Goal: Task Accomplishment & Management: Manage account settings

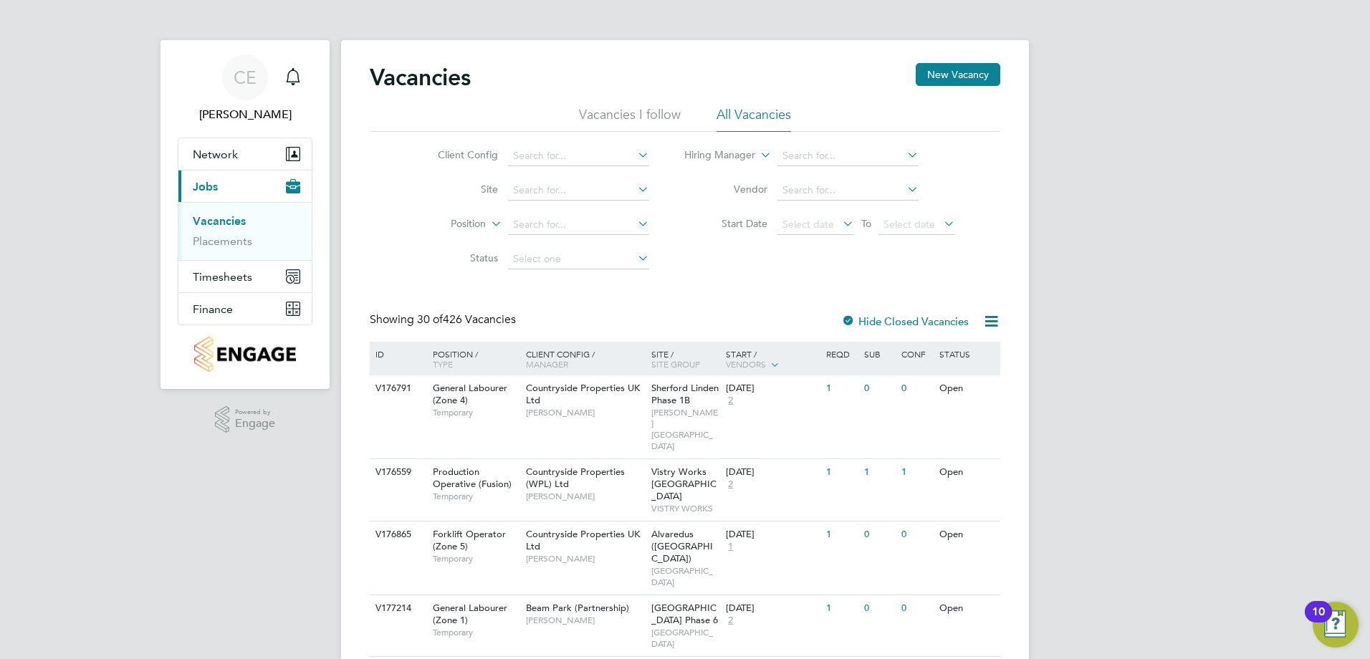
drag, startPoint x: 713, startPoint y: 313, endPoint x: 690, endPoint y: 295, distance: 30.1
click at [712, 313] on div "Showing 30 of 426 Vacancies Hide Closed Vacancies" at bounding box center [685, 326] width 631 height 29
click at [219, 242] on link "Placements" at bounding box center [222, 241] width 59 height 14
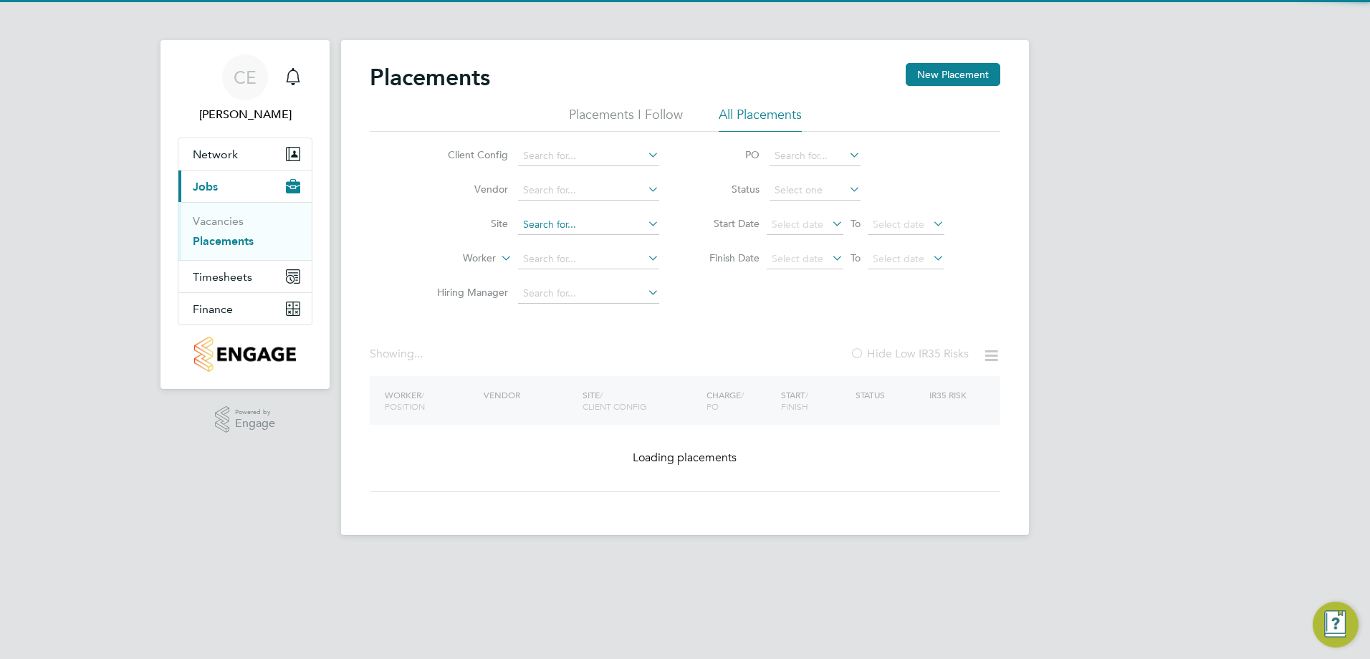
click at [553, 225] on input at bounding box center [588, 225] width 141 height 20
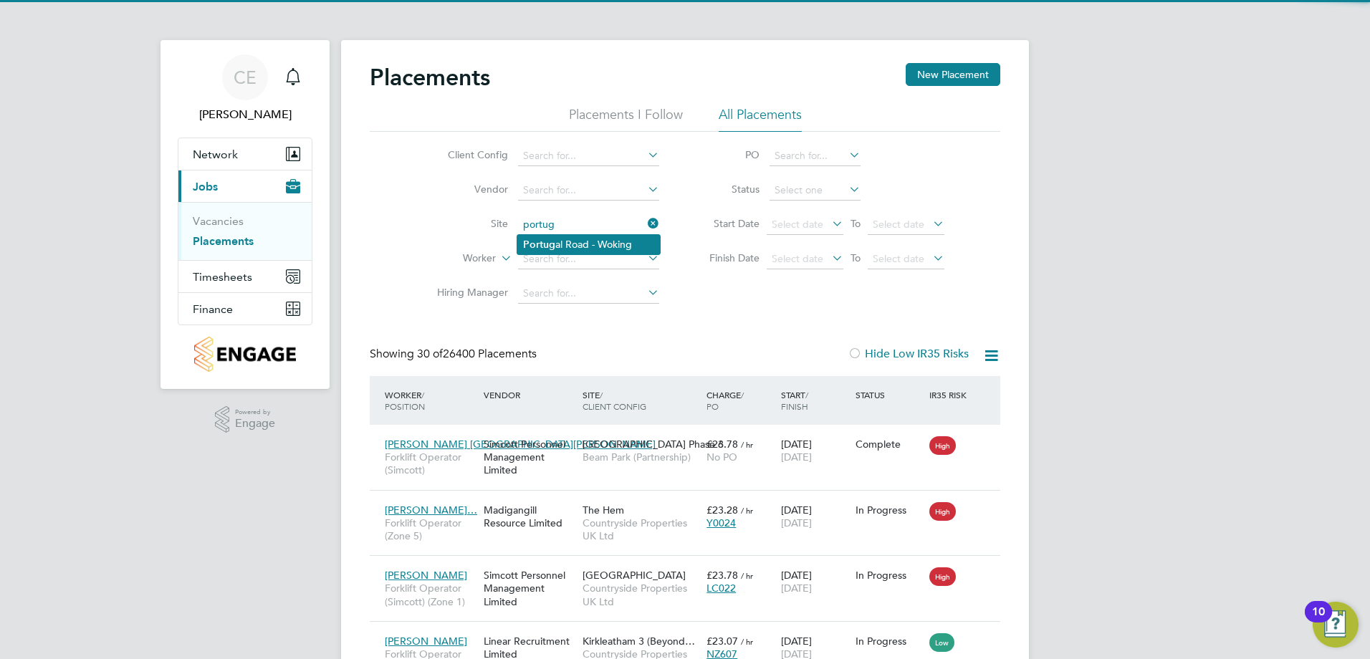
click at [575, 239] on li "[GEOGRAPHIC_DATA] - Woking" at bounding box center [588, 244] width 143 height 19
type input "[GEOGRAPHIC_DATA] - Woking"
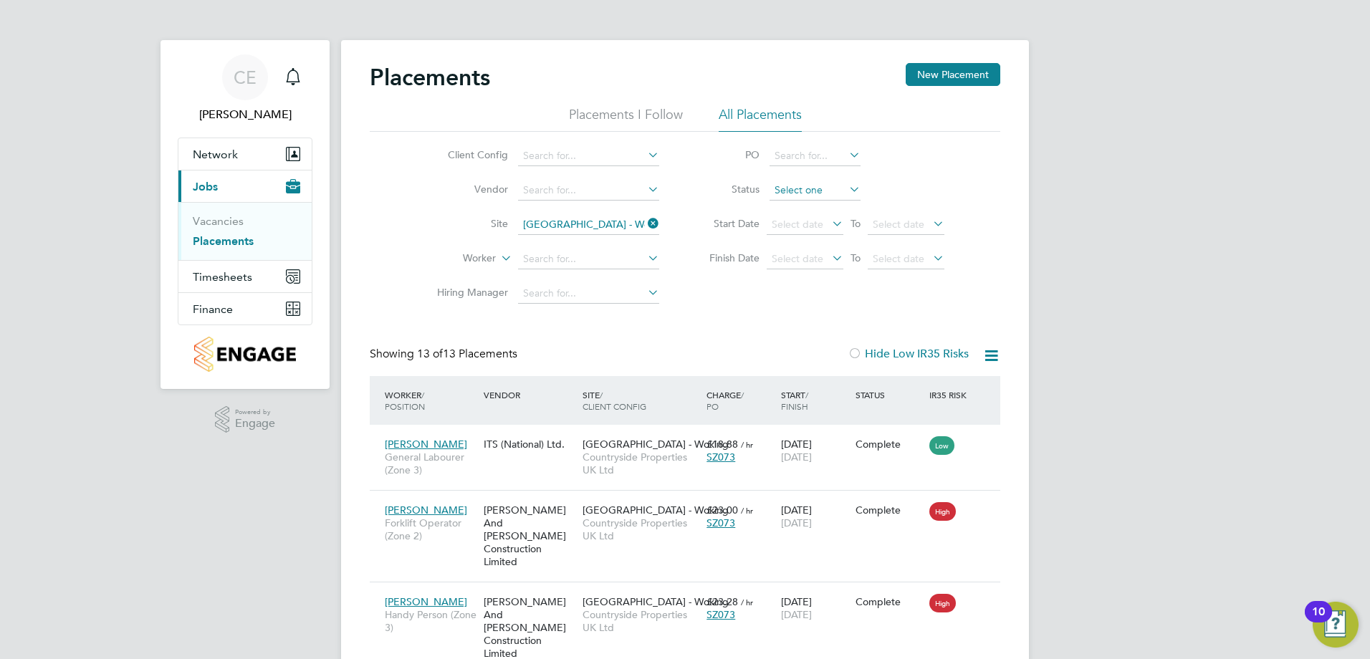
click at [801, 195] on input at bounding box center [815, 191] width 91 height 20
click at [803, 216] on li "Active" at bounding box center [815, 210] width 92 height 19
type input "Active"
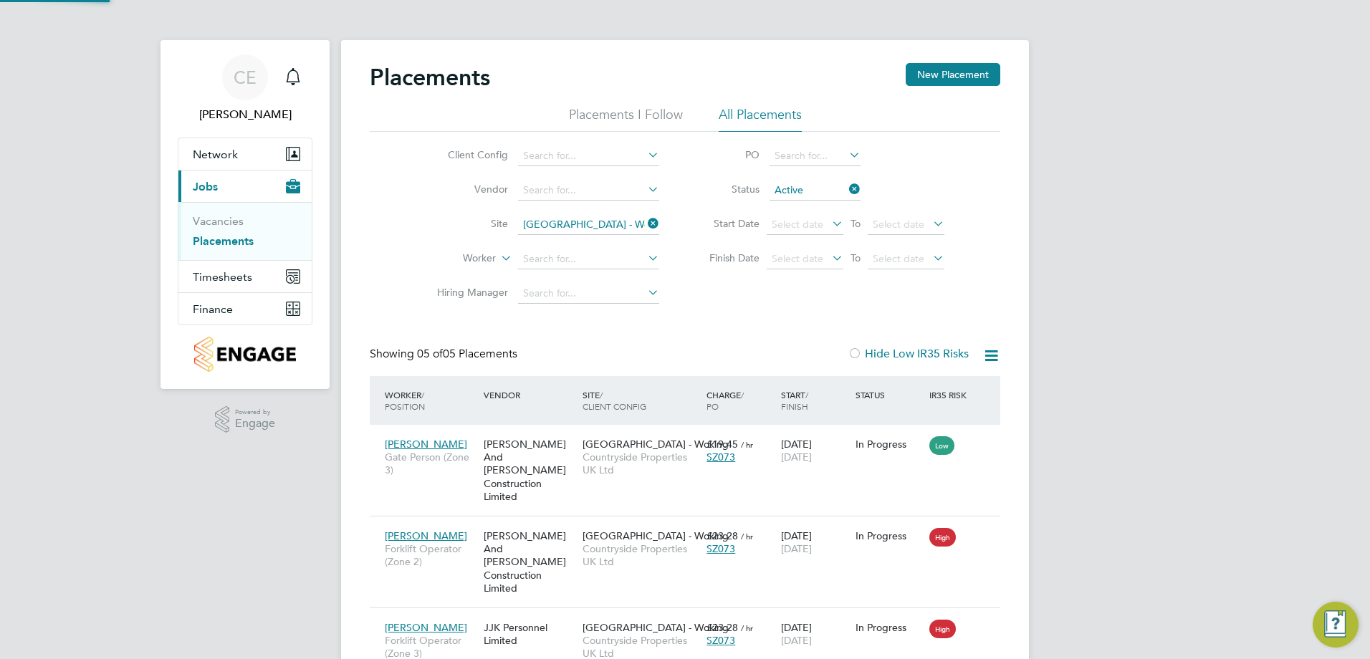
click at [645, 300] on icon at bounding box center [645, 292] width 0 height 20
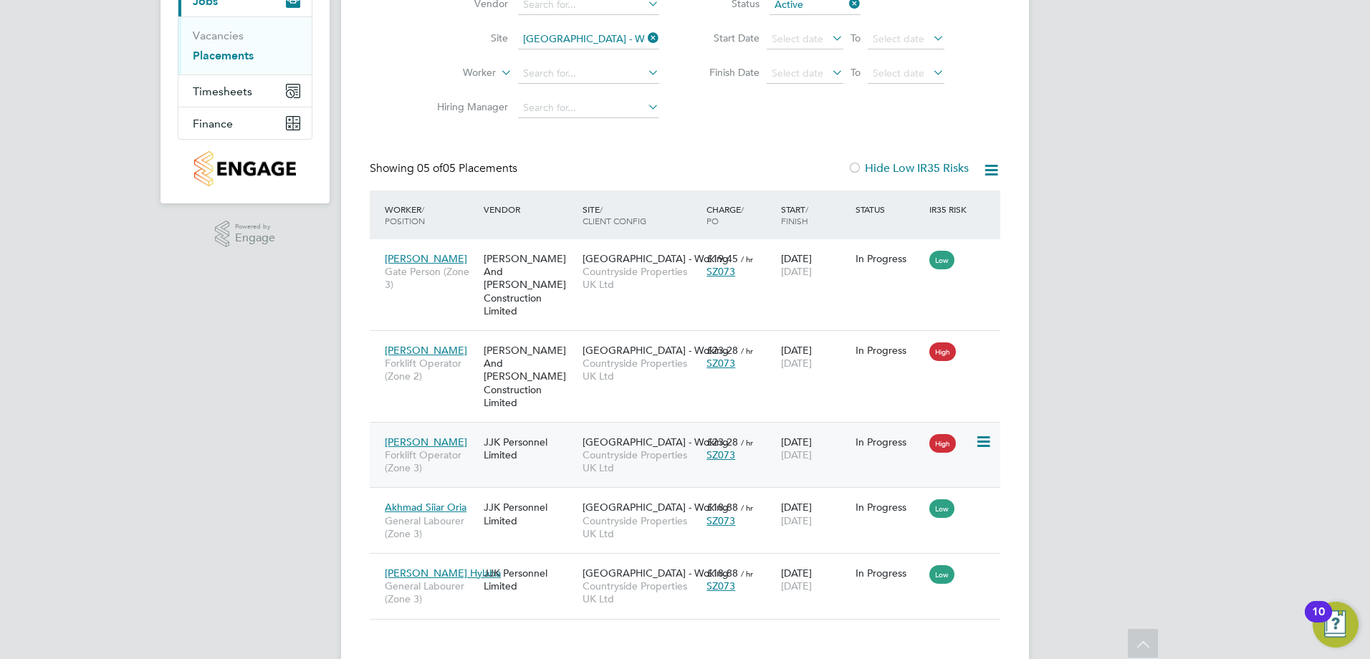
click at [974, 429] on div "High" at bounding box center [950, 442] width 49 height 27
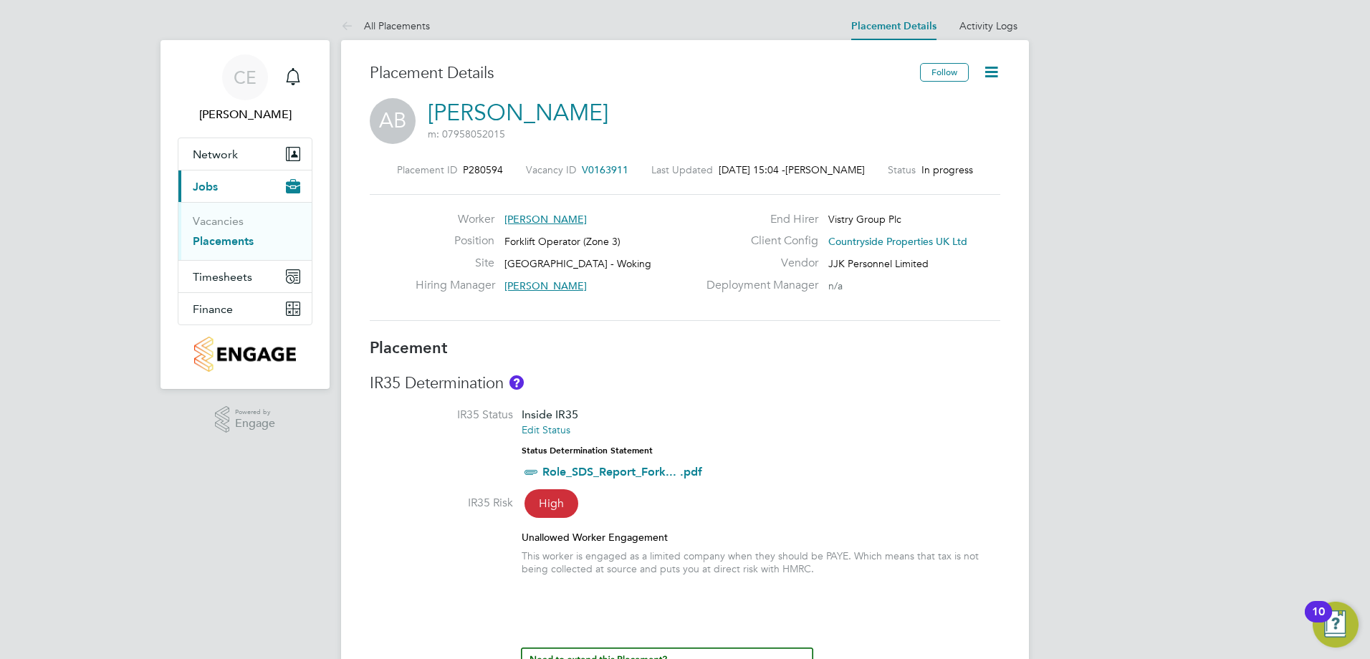
click at [989, 70] on icon at bounding box center [992, 72] width 18 height 18
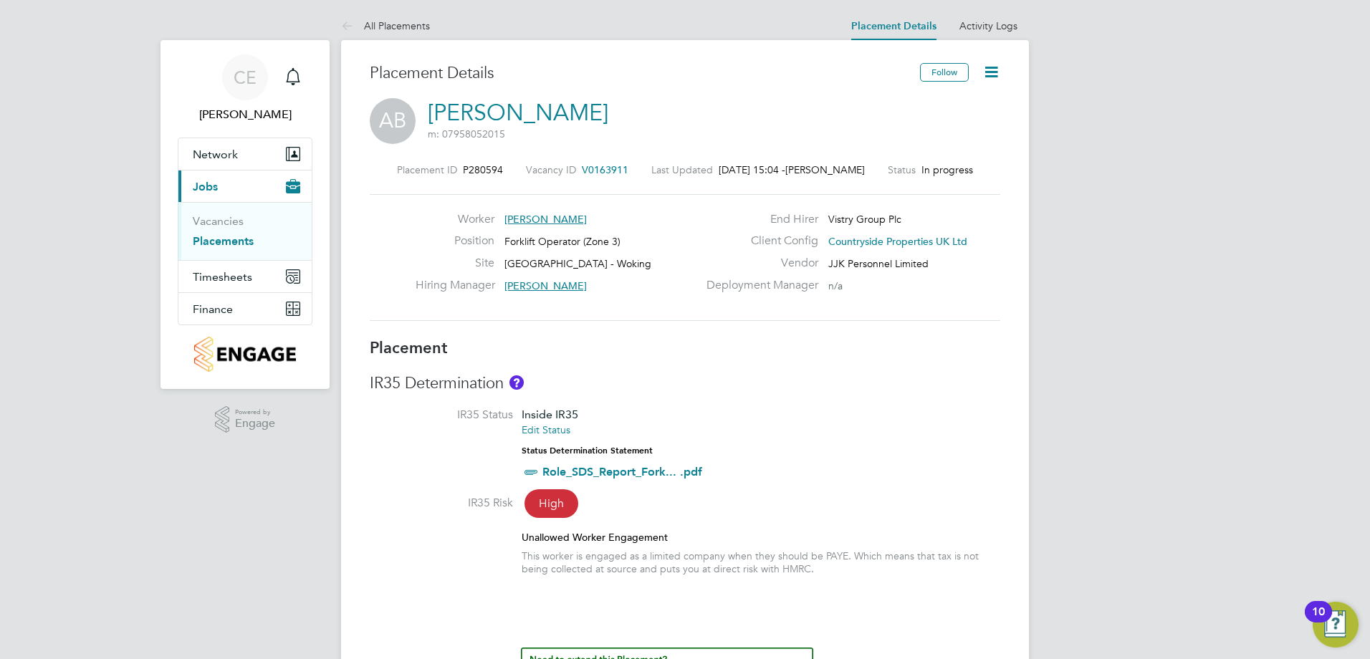
click at [989, 76] on icon at bounding box center [992, 72] width 18 height 18
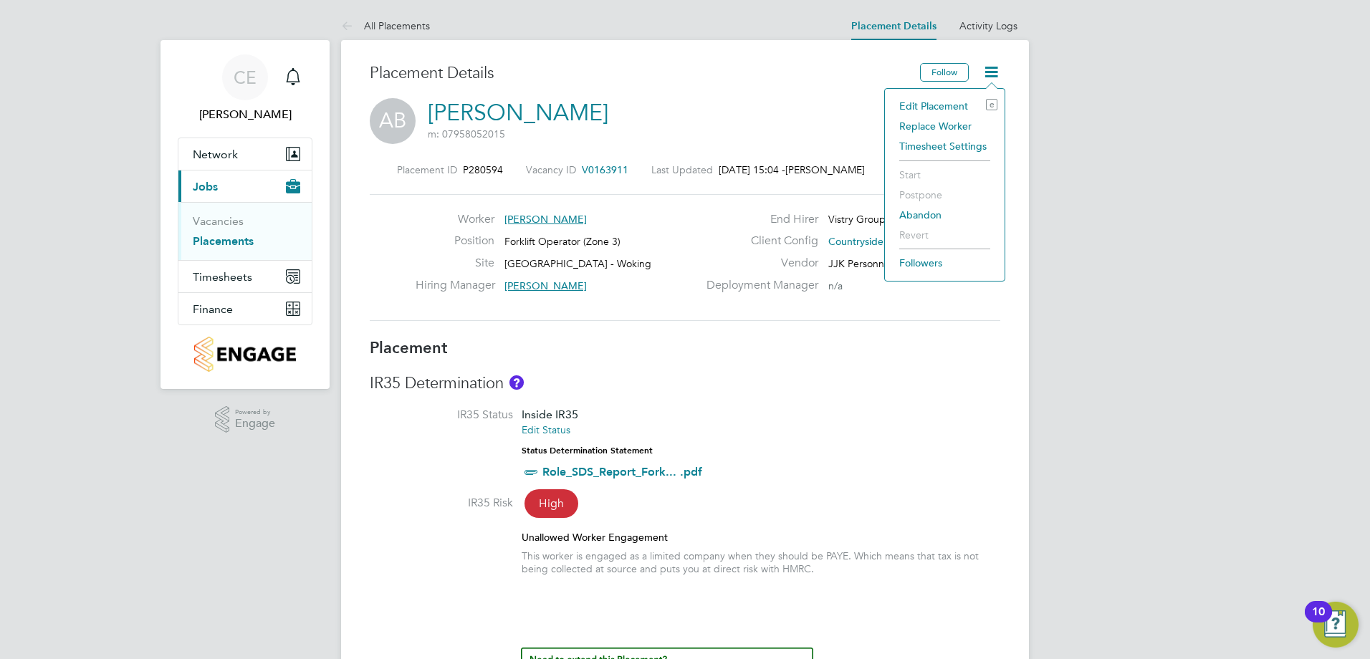
click at [923, 120] on li "Replace Worker" at bounding box center [944, 126] width 105 height 20
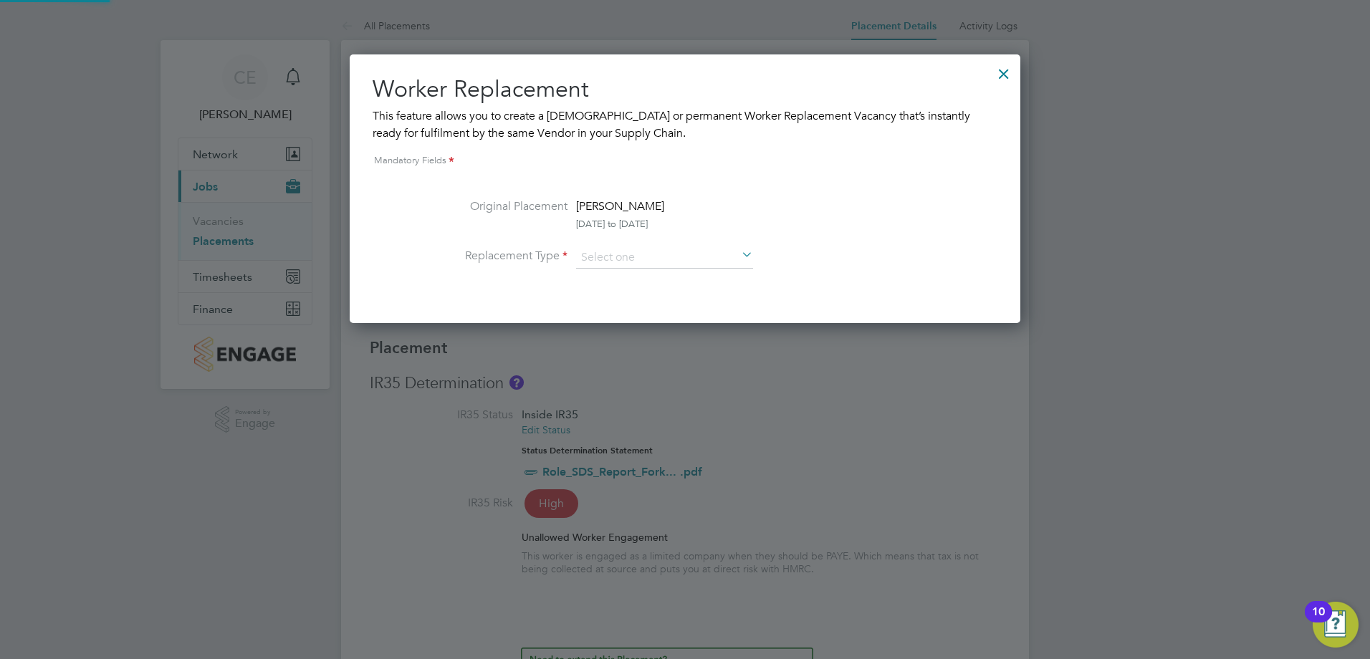
scroll to position [7, 7]
click at [636, 254] on input at bounding box center [664, 258] width 177 height 22
click at [629, 300] on li "Permanent" at bounding box center [665, 296] width 178 height 19
type input "Permanent"
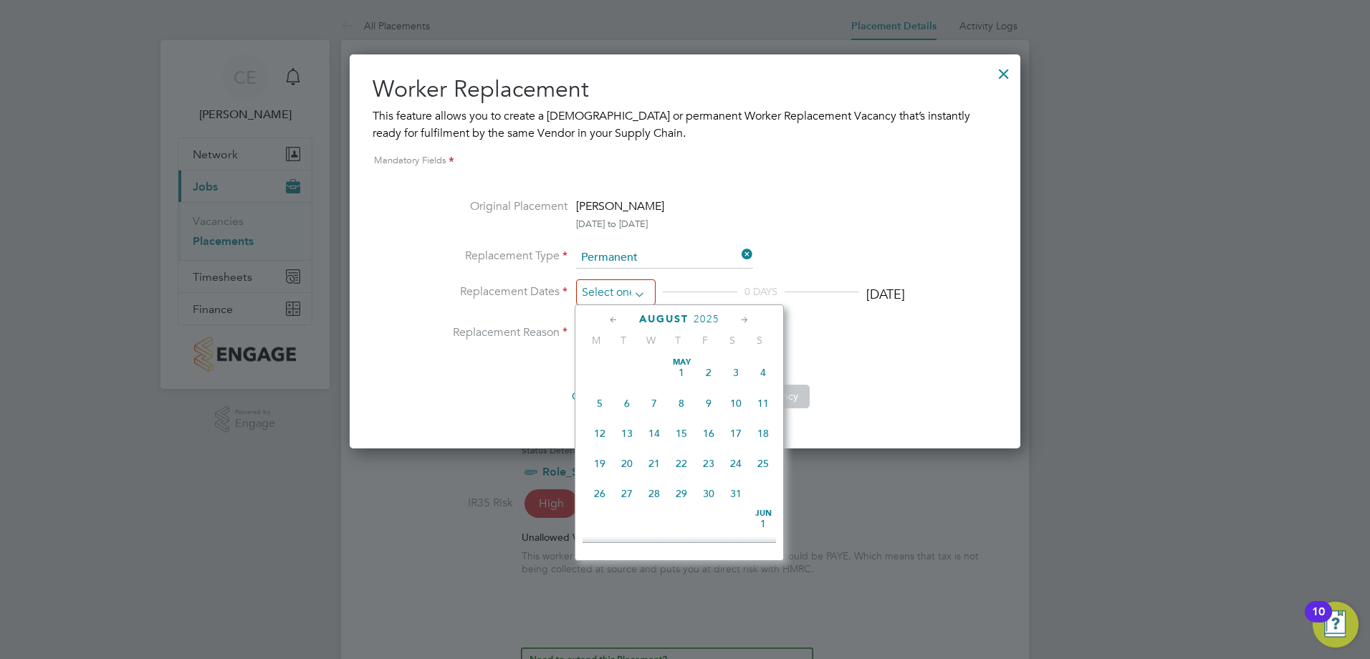
click at [596, 296] on input at bounding box center [616, 293] width 80 height 27
click at [623, 435] on span "12" at bounding box center [627, 421] width 27 height 27
click at [629, 285] on input "[DATE]" at bounding box center [616, 293] width 80 height 27
click at [592, 430] on span "11" at bounding box center [599, 421] width 27 height 27
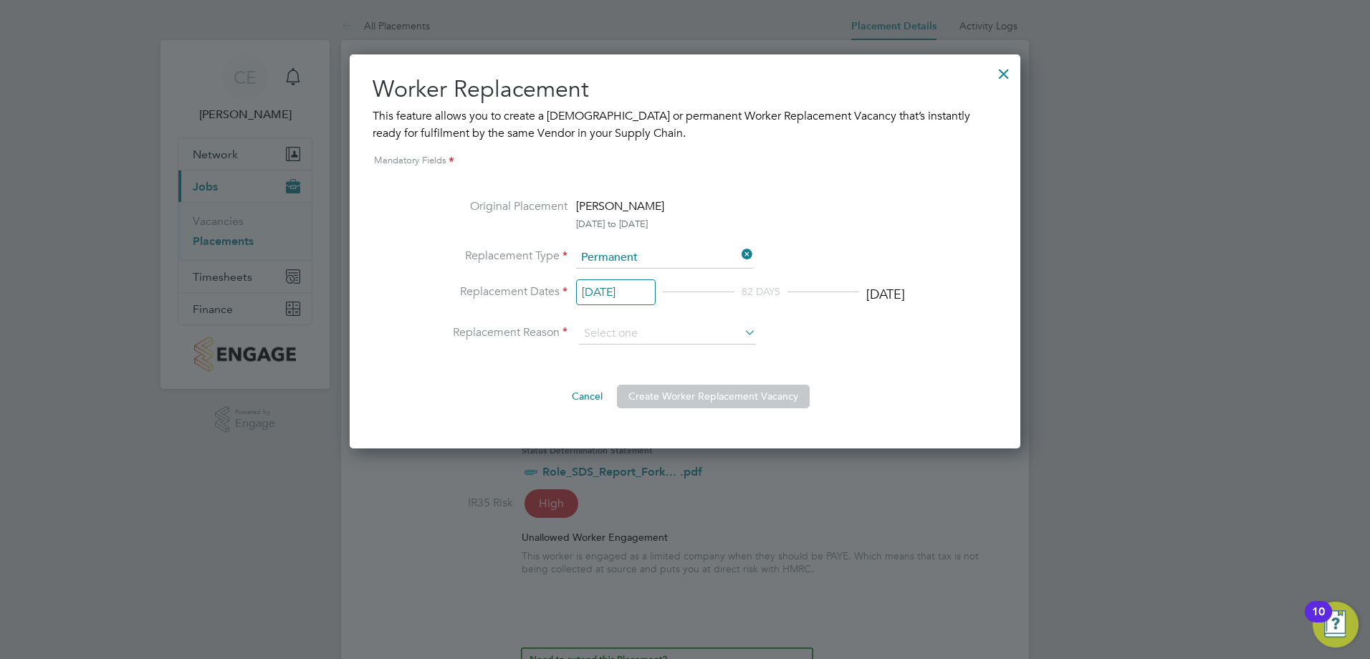
click at [530, 386] on div "Cancel Create Worker Replacement Vacancy" at bounding box center [685, 390] width 522 height 34
click at [622, 290] on input "[DATE]" at bounding box center [616, 293] width 80 height 27
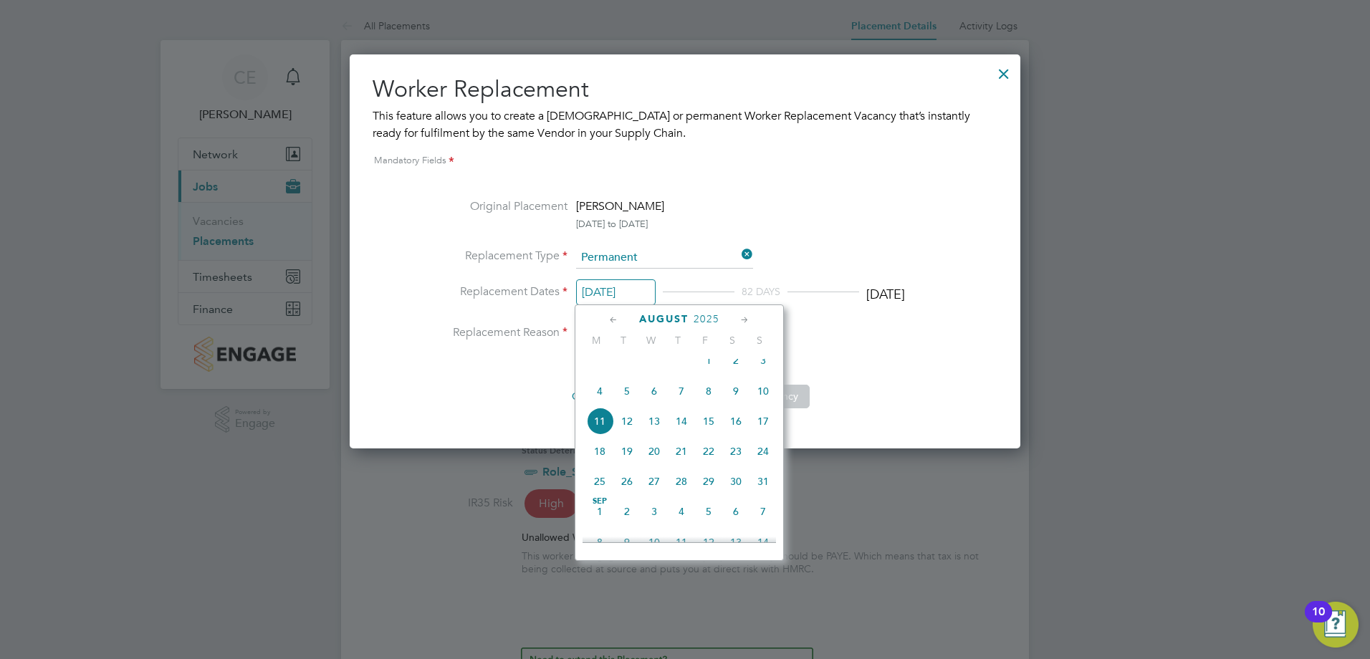
click at [622, 433] on span "12" at bounding box center [627, 421] width 27 height 27
type input "[DATE]"
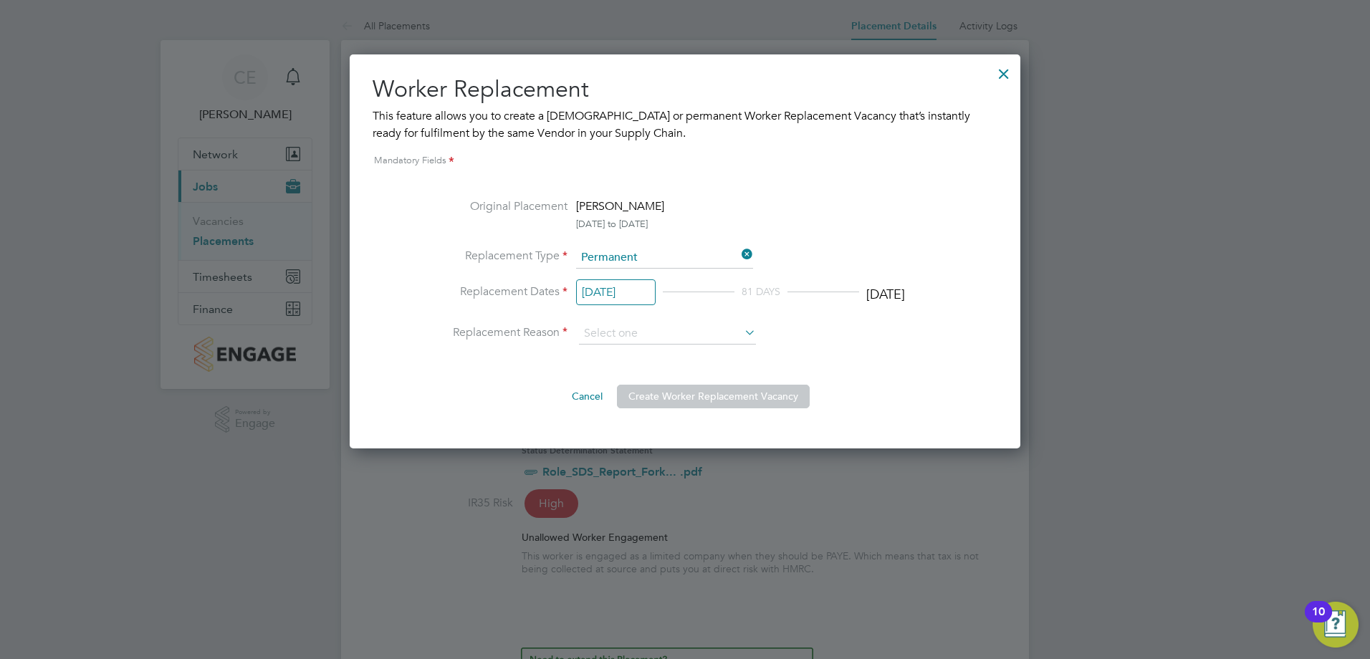
click at [540, 351] on div "Original Placement Andrei Bitco 25 Mar 2025 to 31 Oct 2025 Replacement Type Per…" at bounding box center [685, 303] width 522 height 211
click at [640, 330] on input at bounding box center [667, 334] width 177 height 22
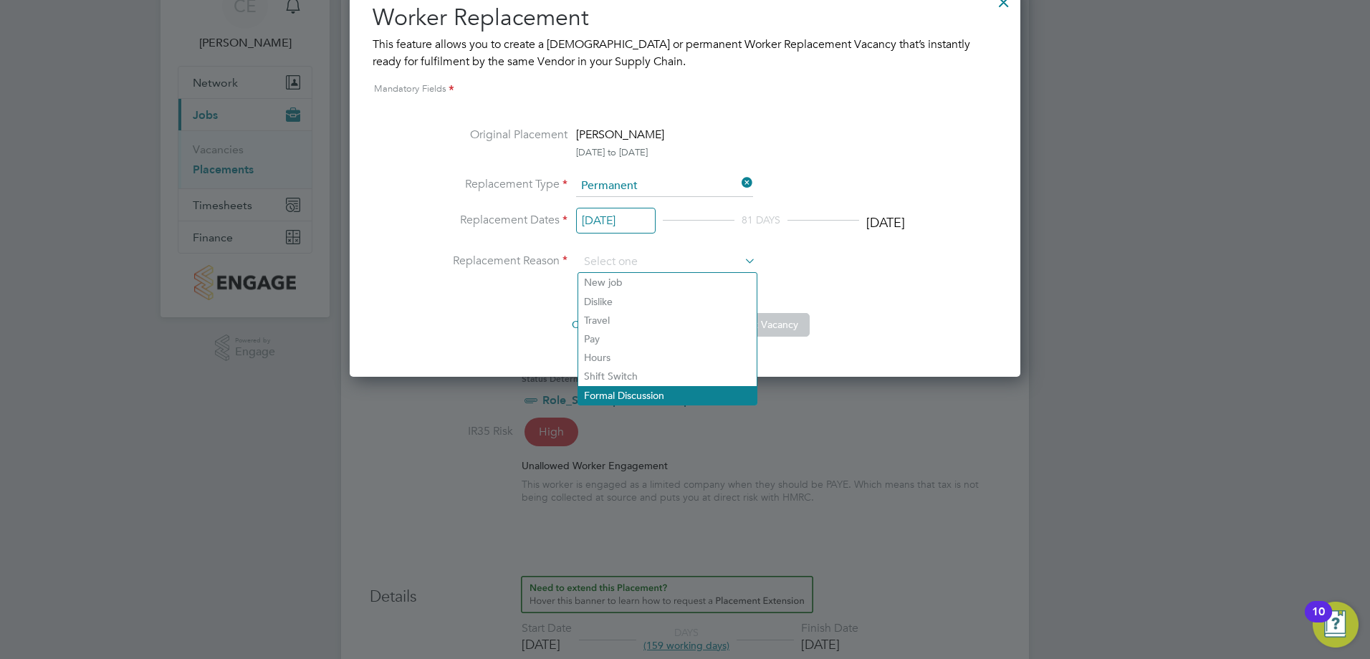
click at [633, 391] on li "Formal Discussion" at bounding box center [667, 395] width 178 height 19
type input "Formal Discussion"
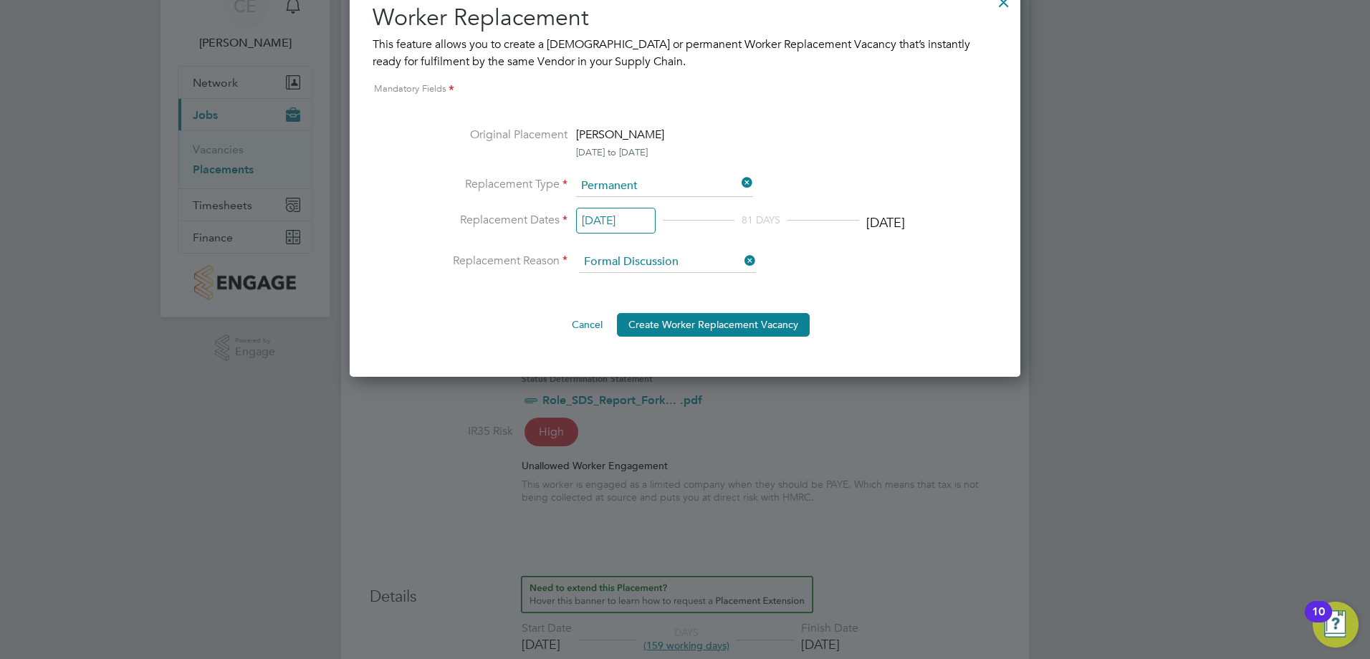
click at [509, 316] on div "Cancel Create Worker Replacement Vacancy" at bounding box center [685, 319] width 522 height 34
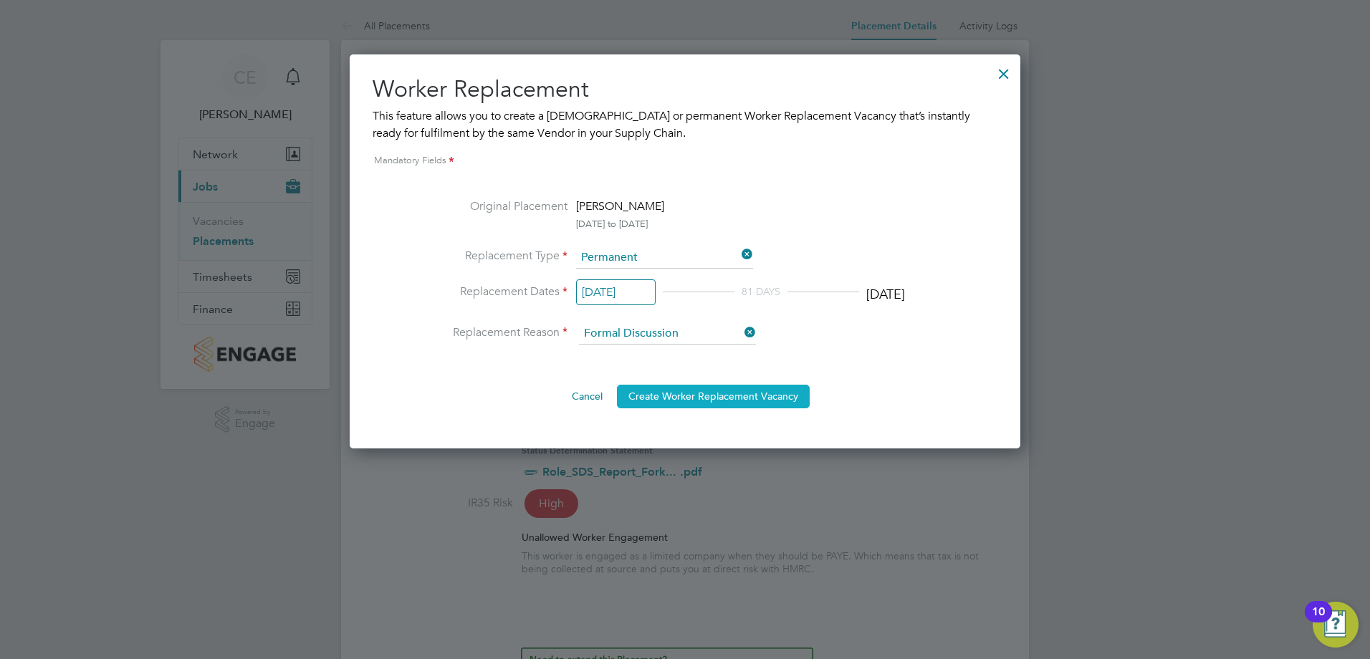
click at [730, 399] on button "Create Worker Replacement Vacancy" at bounding box center [713, 396] width 193 height 23
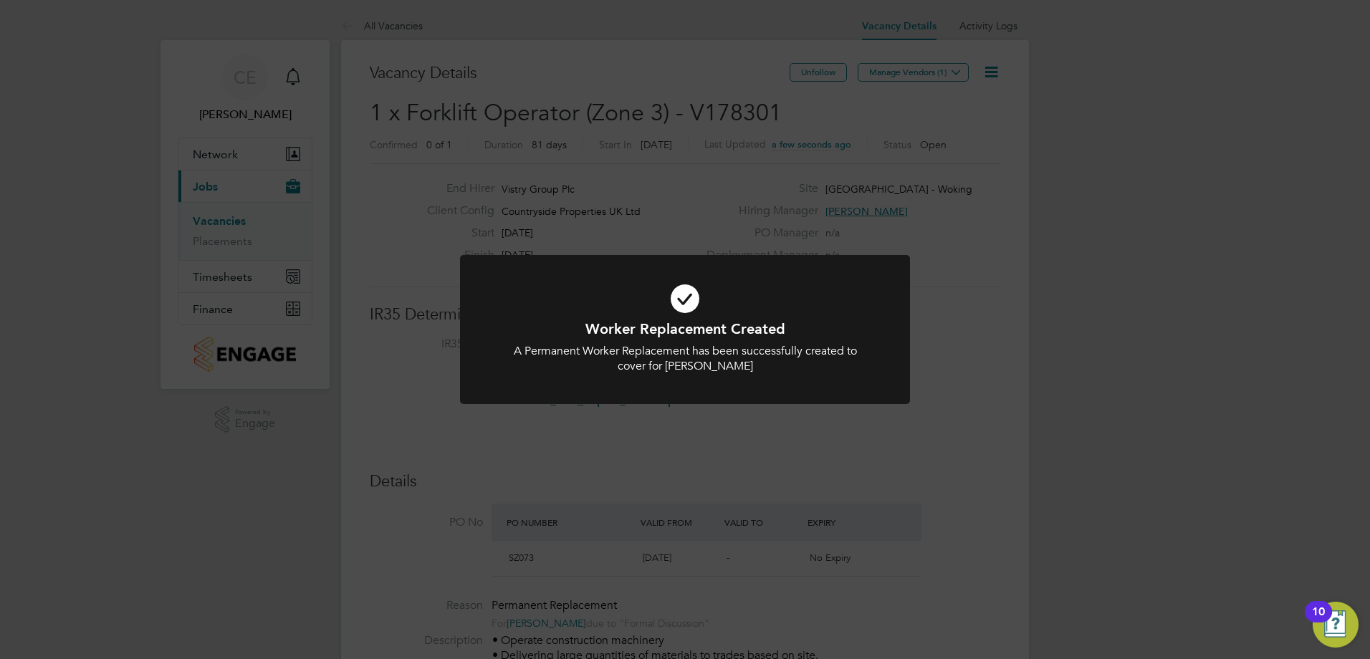
click at [707, 424] on div "Worker Replacement Created A Permanent Worker Replacement has been successfully…" at bounding box center [685, 329] width 1370 height 659
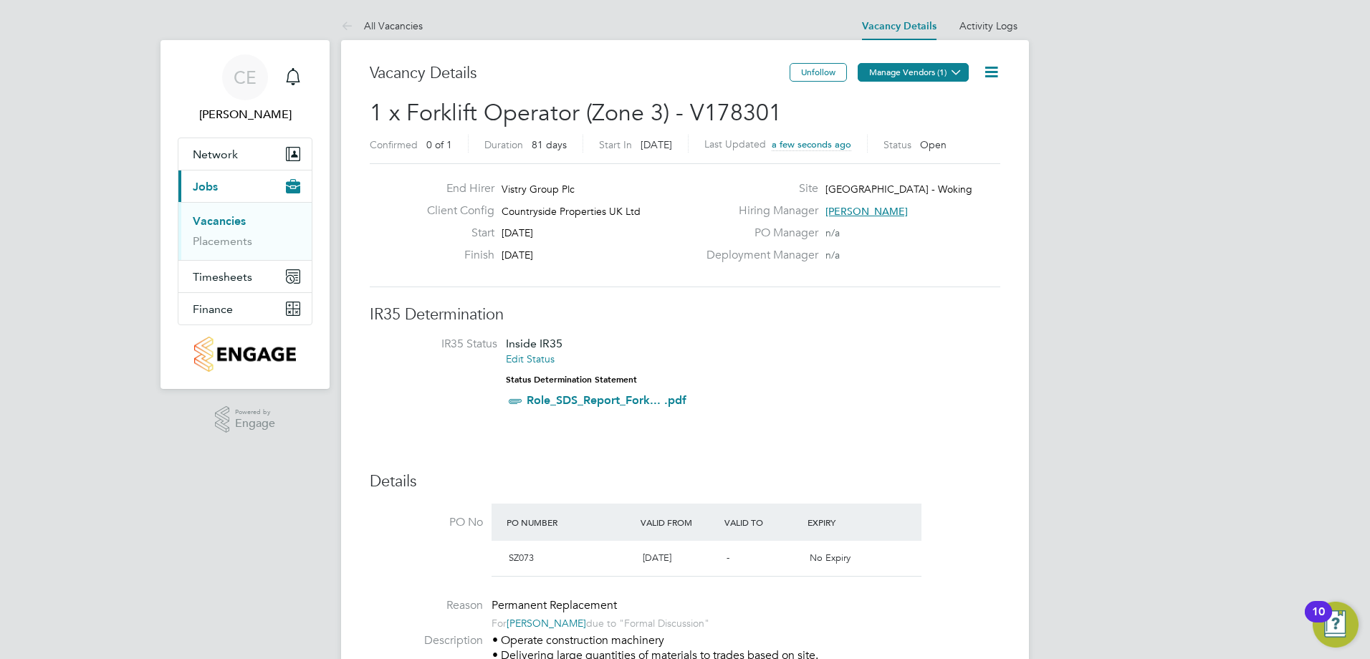
click at [875, 77] on button "Manage Vendors (1)" at bounding box center [913, 72] width 111 height 19
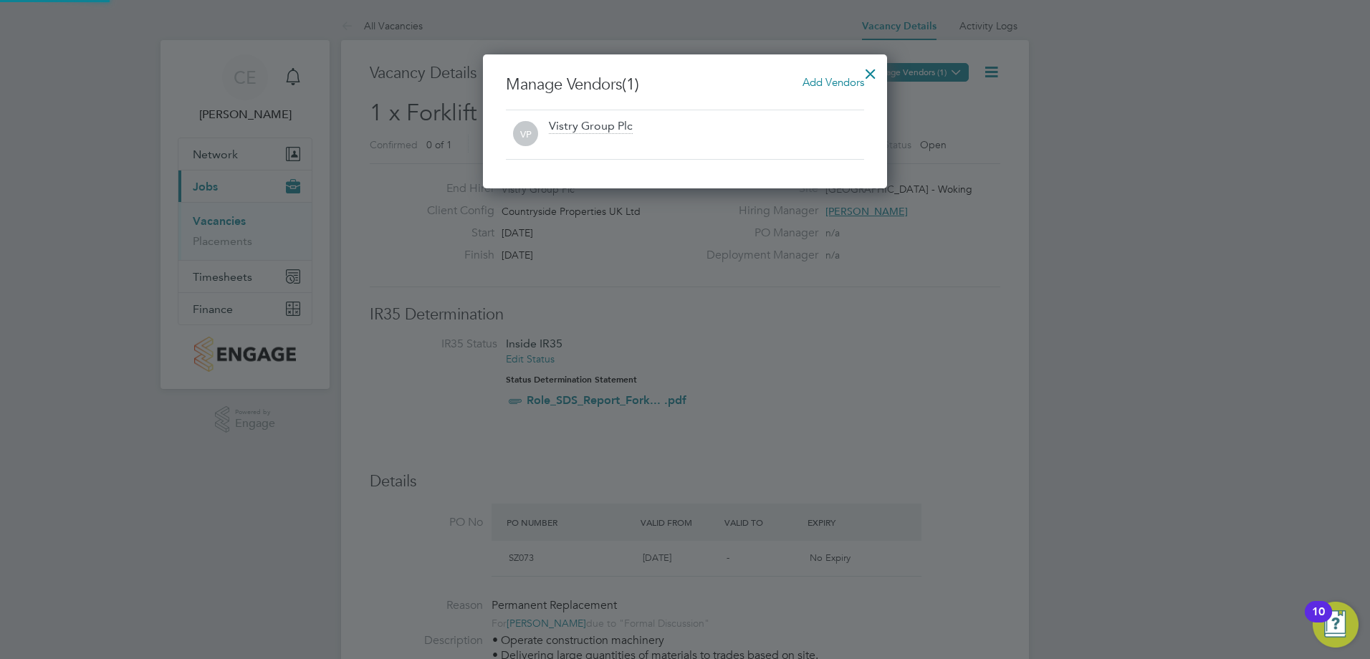
scroll to position [134, 405]
click at [870, 72] on div at bounding box center [871, 70] width 26 height 26
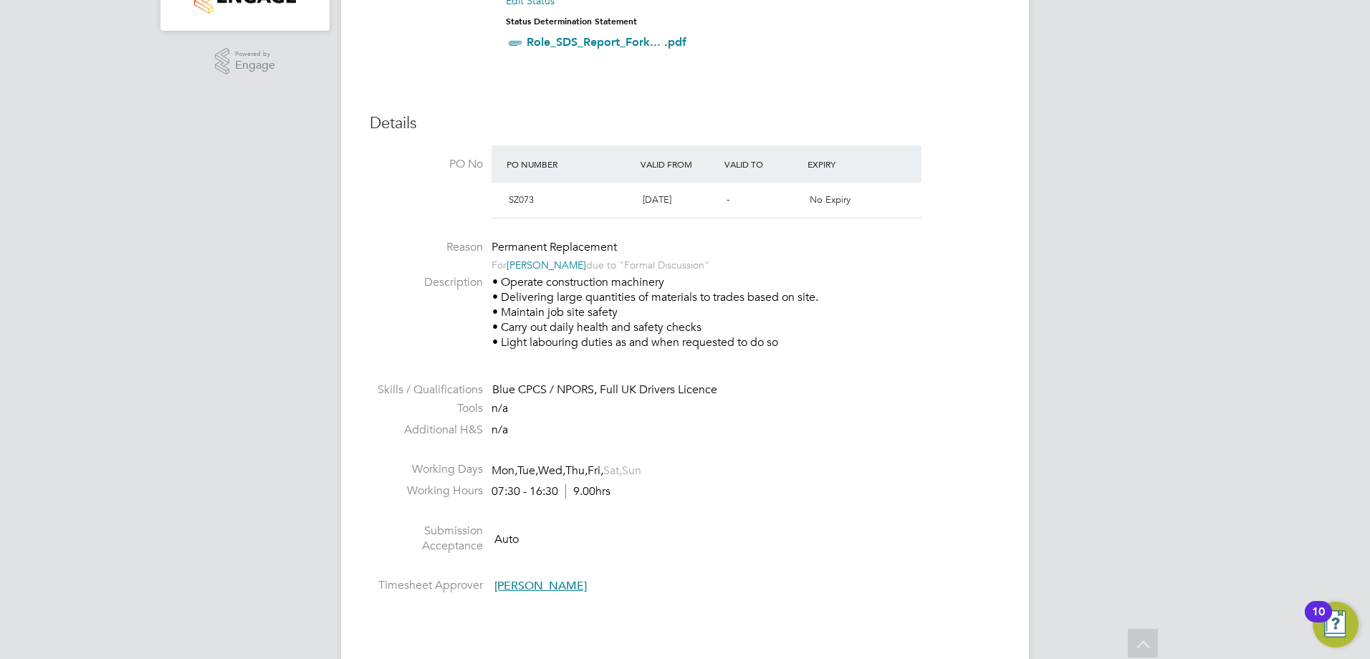
scroll to position [0, 0]
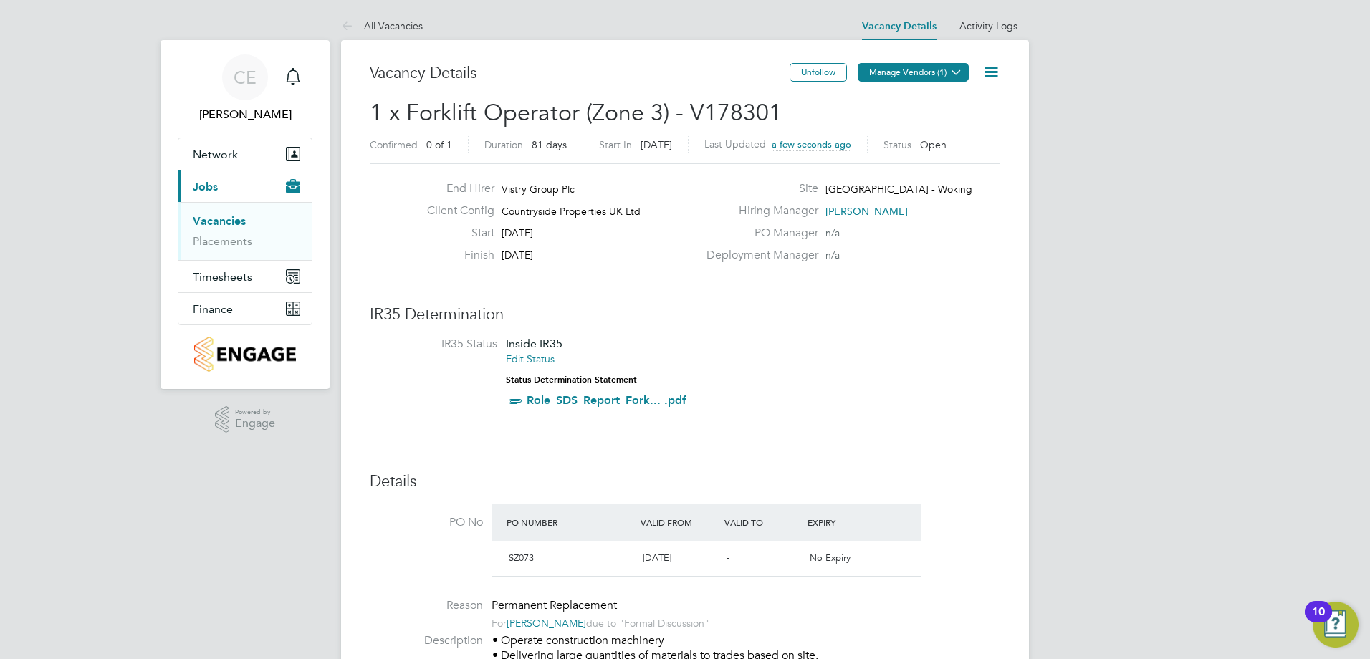
click at [919, 76] on button "Manage Vendors (1)" at bounding box center [913, 72] width 111 height 19
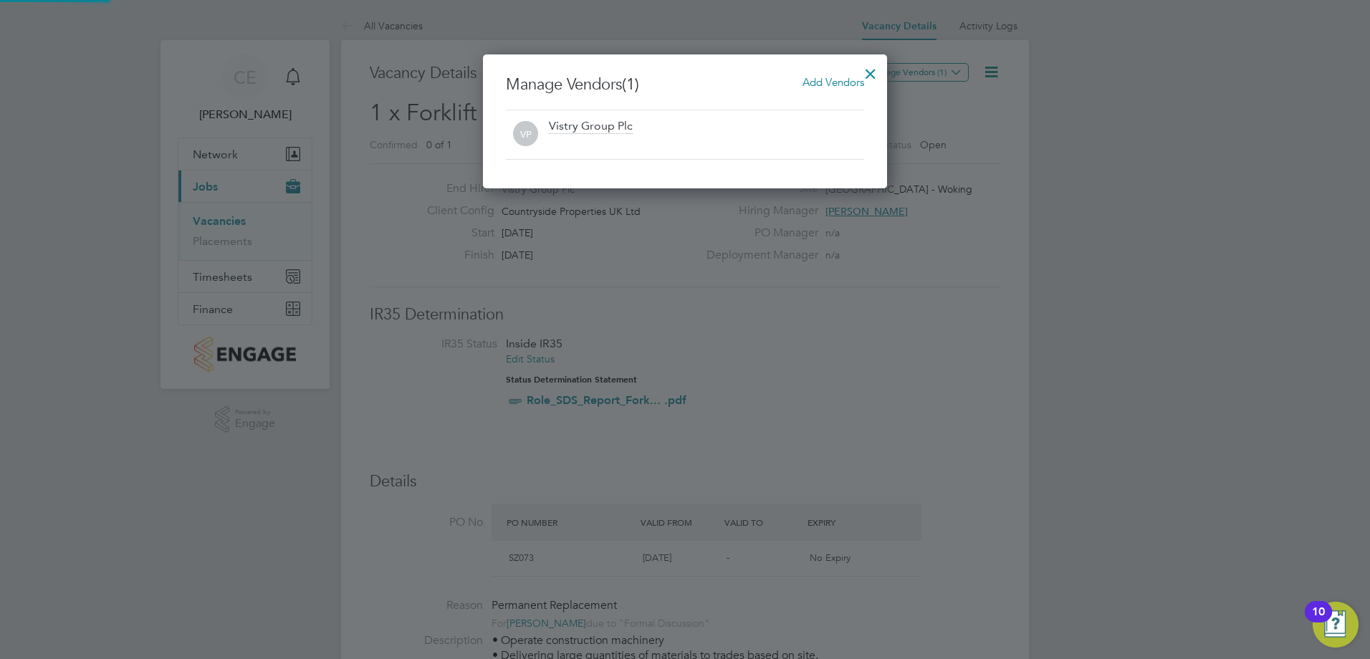
scroll to position [134, 405]
click at [826, 78] on span "Add Vendors" at bounding box center [834, 82] width 62 height 14
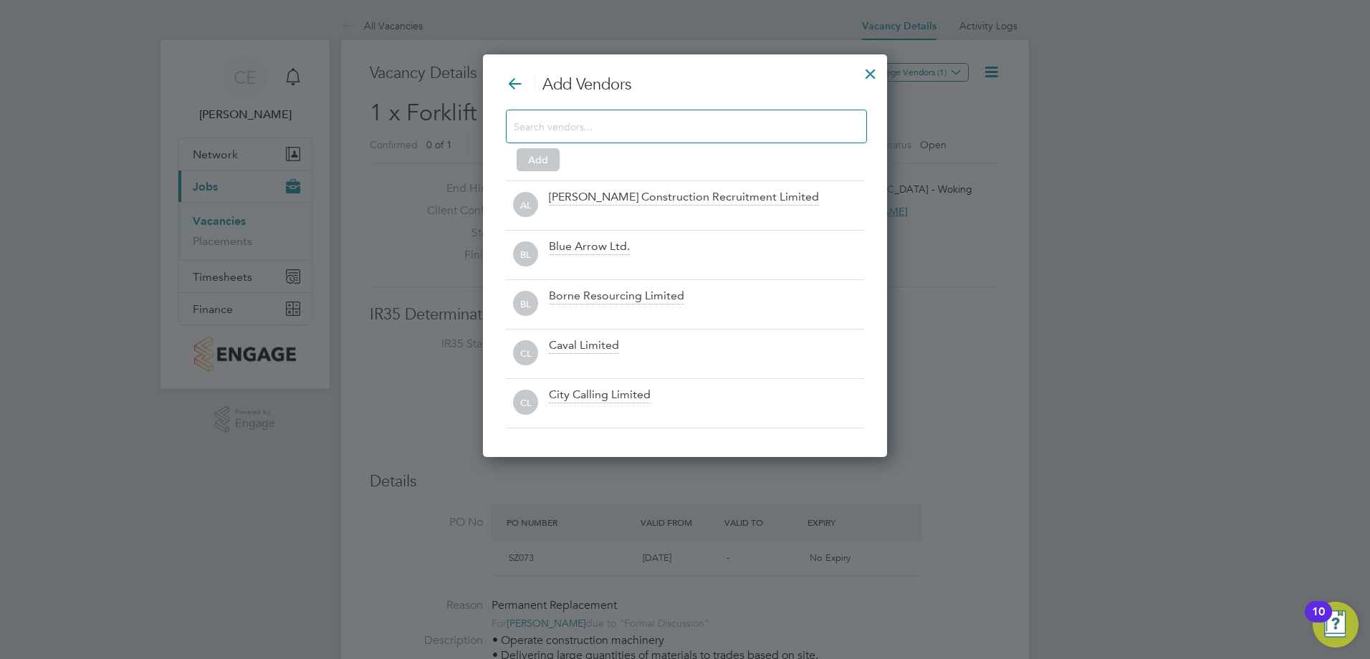
click at [705, 130] on input at bounding box center [675, 126] width 323 height 19
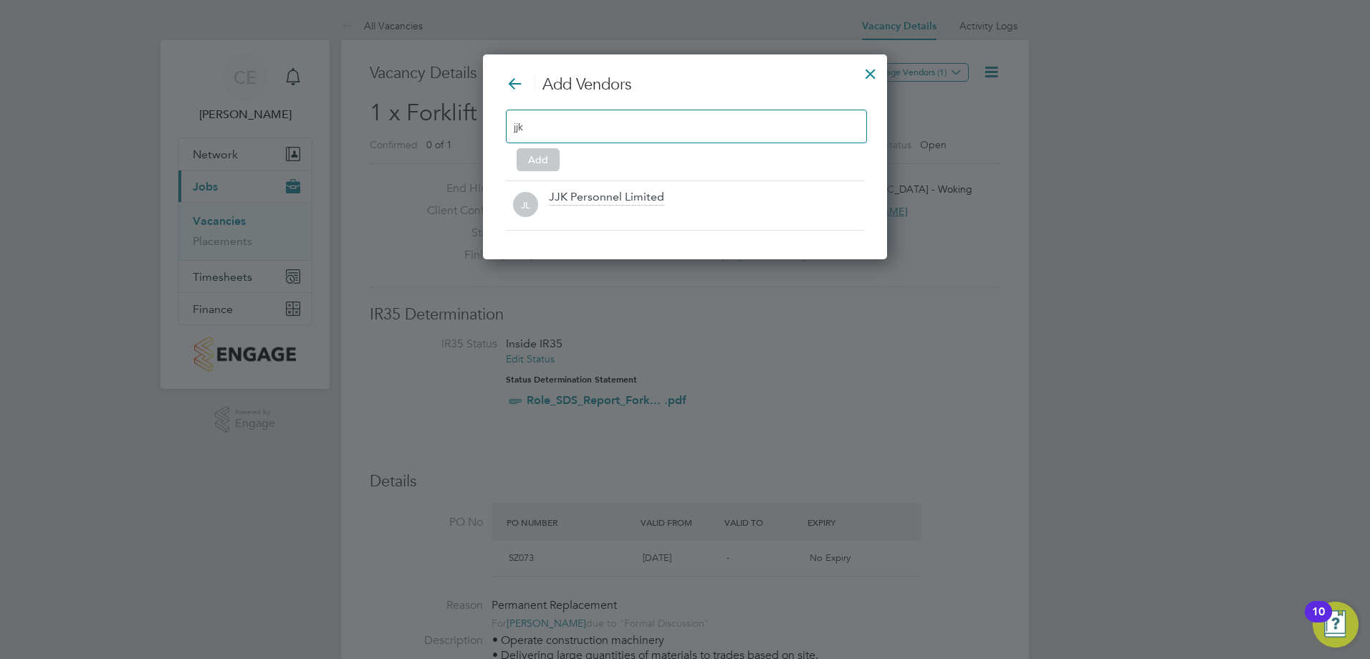
type input "jjk"
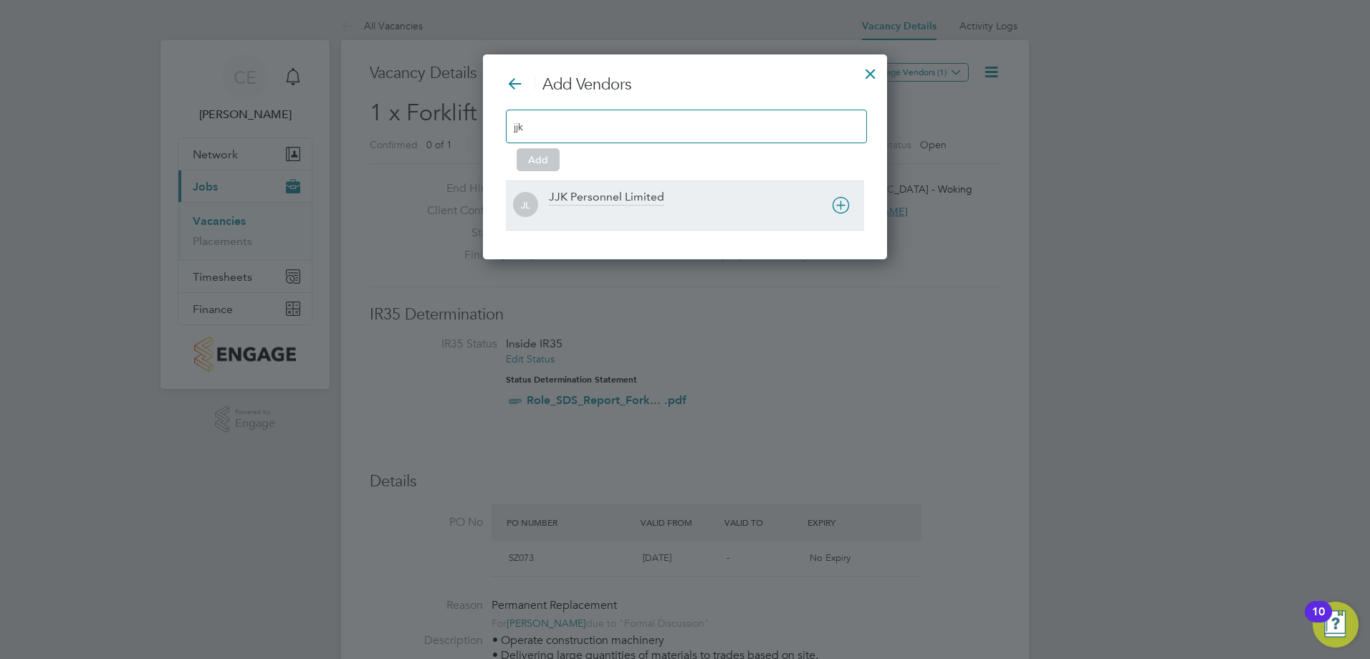
drag, startPoint x: 687, startPoint y: 176, endPoint x: 697, endPoint y: 189, distance: 15.9
click at [696, 188] on div "Add Vendors jjk Add JL JJK Personnel Limited" at bounding box center [685, 153] width 358 height 156
click at [697, 195] on div "JJK Personnel Limited" at bounding box center [706, 206] width 315 height 32
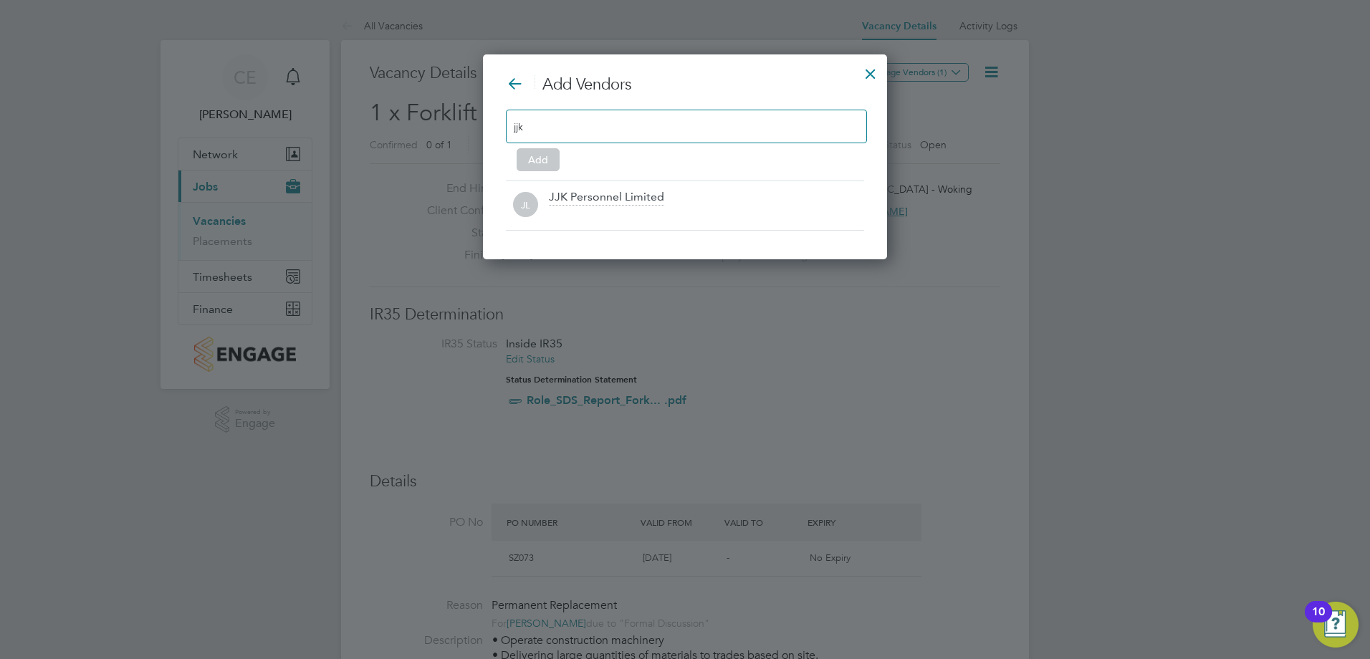
scroll to position [156, 405]
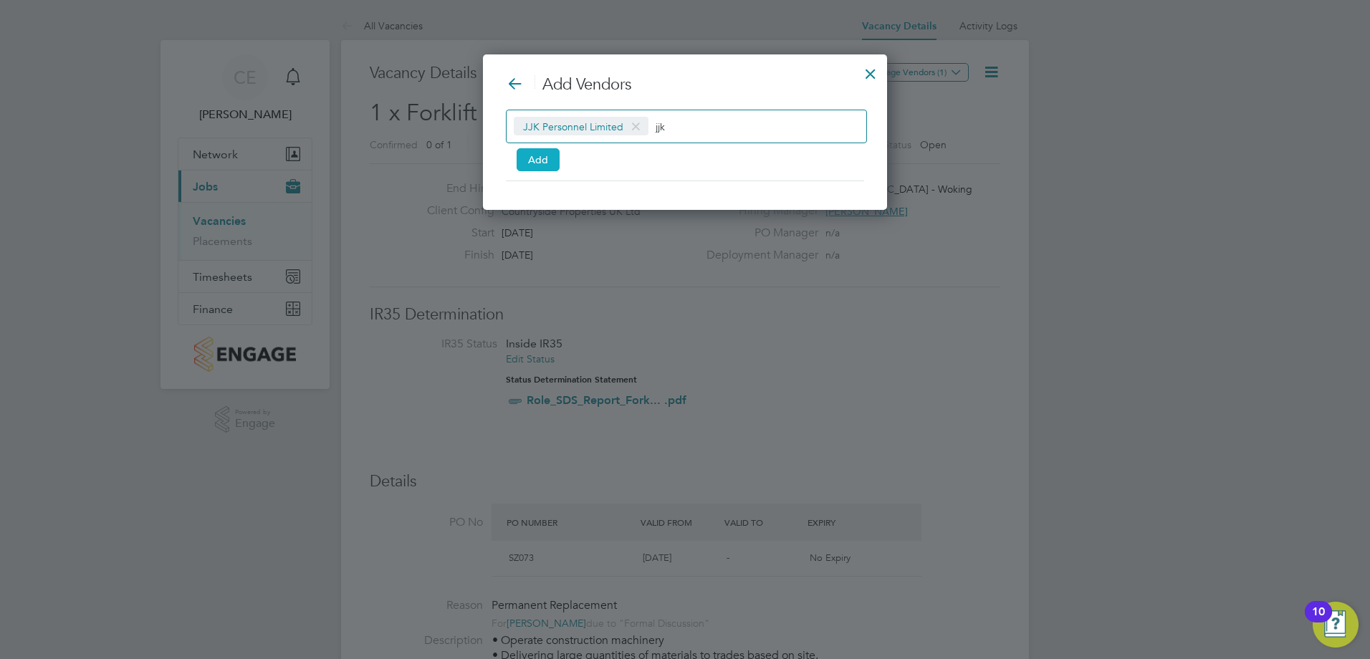
click at [542, 159] on button "Add" at bounding box center [538, 159] width 43 height 23
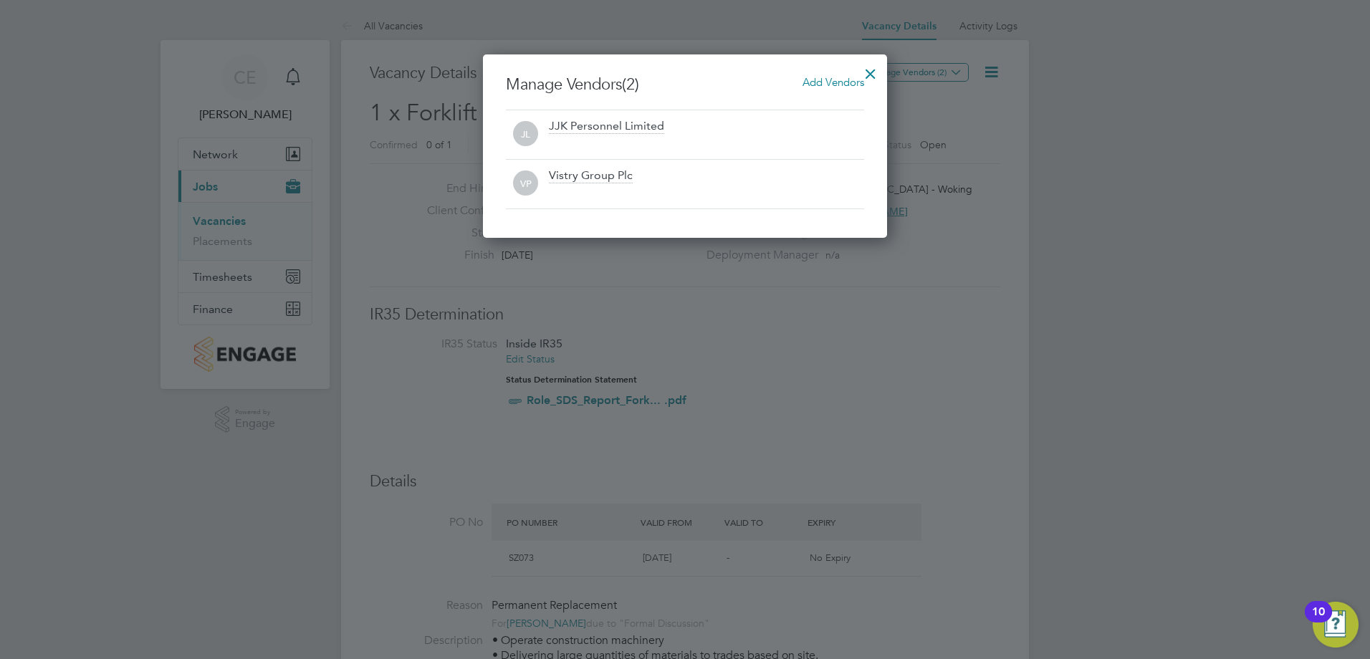
click at [867, 75] on div at bounding box center [871, 70] width 26 height 26
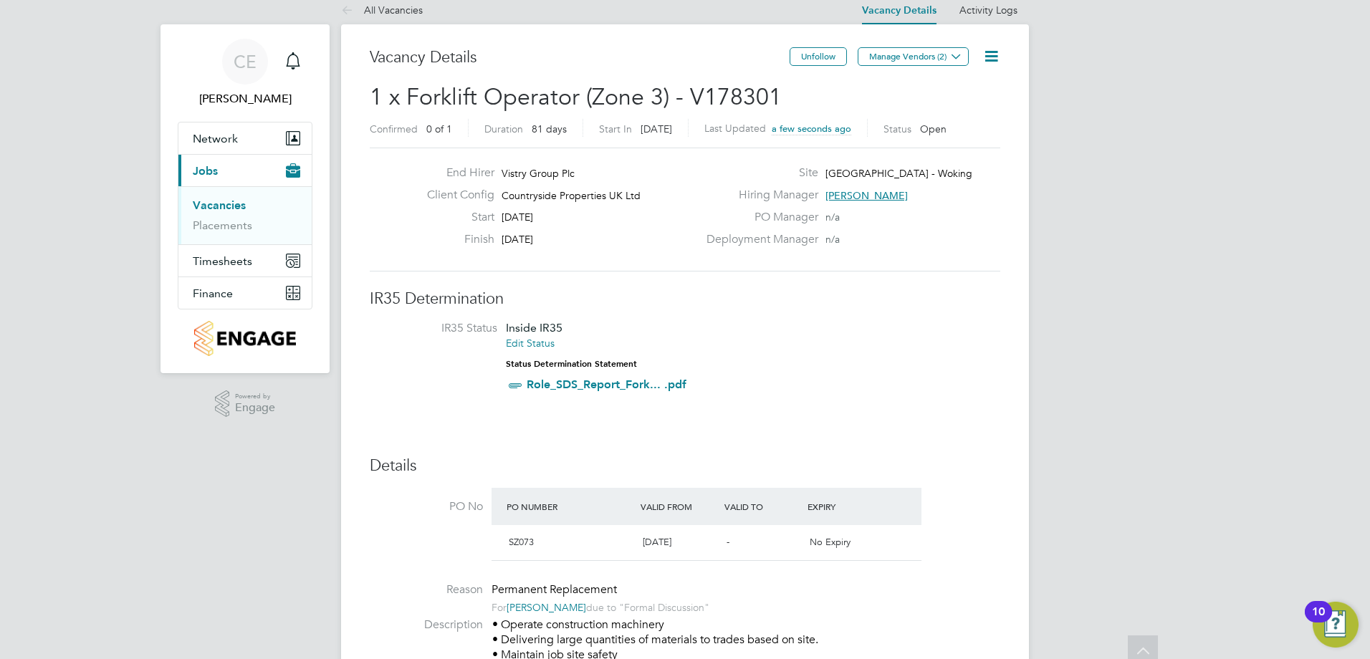
scroll to position [0, 0]
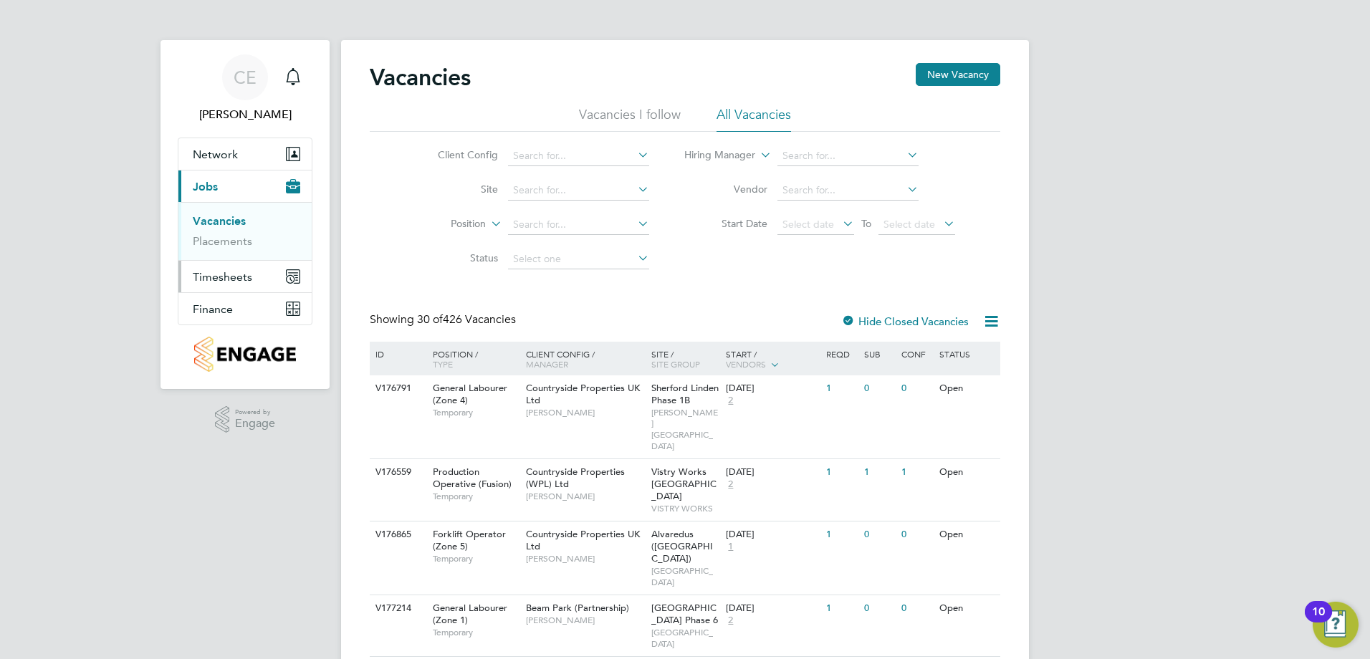
click at [233, 281] on span "Timesheets" at bounding box center [222, 277] width 59 height 14
click at [216, 311] on span "Finance" at bounding box center [213, 309] width 40 height 14
click at [224, 311] on span "Finance" at bounding box center [213, 309] width 40 height 14
click at [201, 286] on link "Invoices & Credit Notes" at bounding box center [238, 293] width 90 height 28
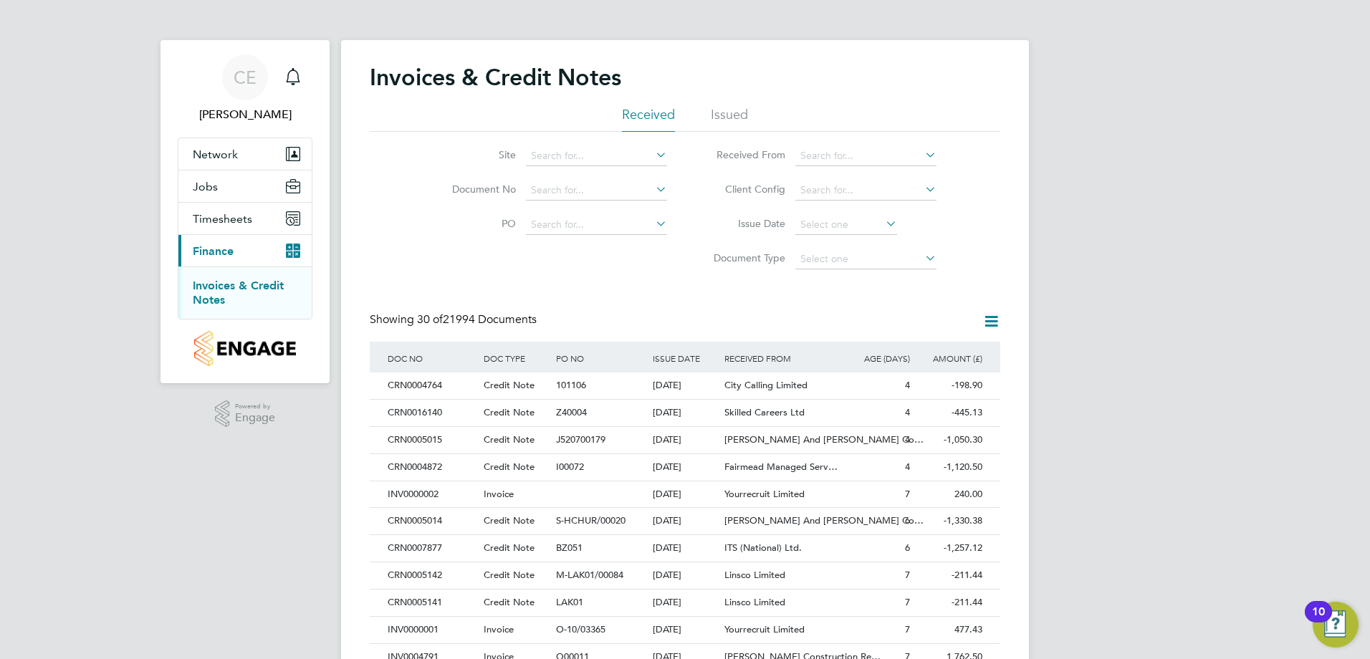
click at [512, 224] on label "PO" at bounding box center [475, 223] width 82 height 13
drag, startPoint x: 570, startPoint y: 230, endPoint x: 561, endPoint y: 194, distance: 37.6
click at [563, 228] on input at bounding box center [596, 225] width 141 height 20
click at [555, 181] on input at bounding box center [596, 191] width 141 height 20
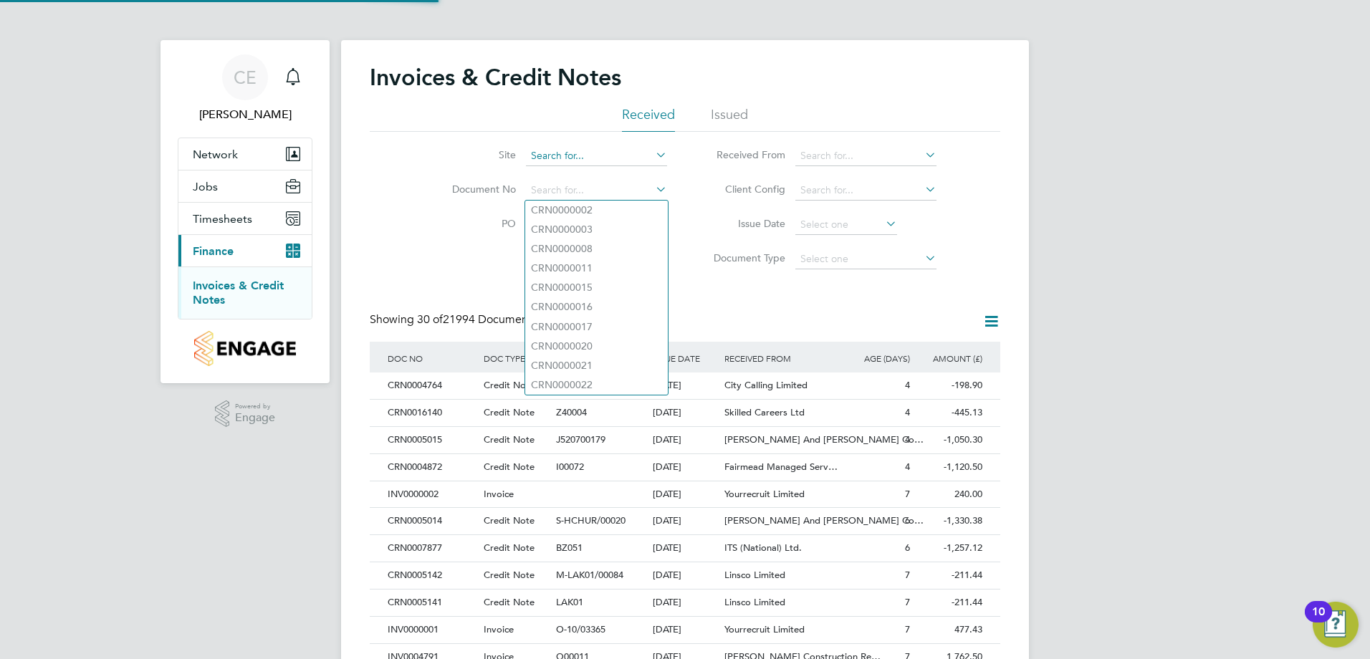
click at [564, 147] on input at bounding box center [596, 156] width 141 height 20
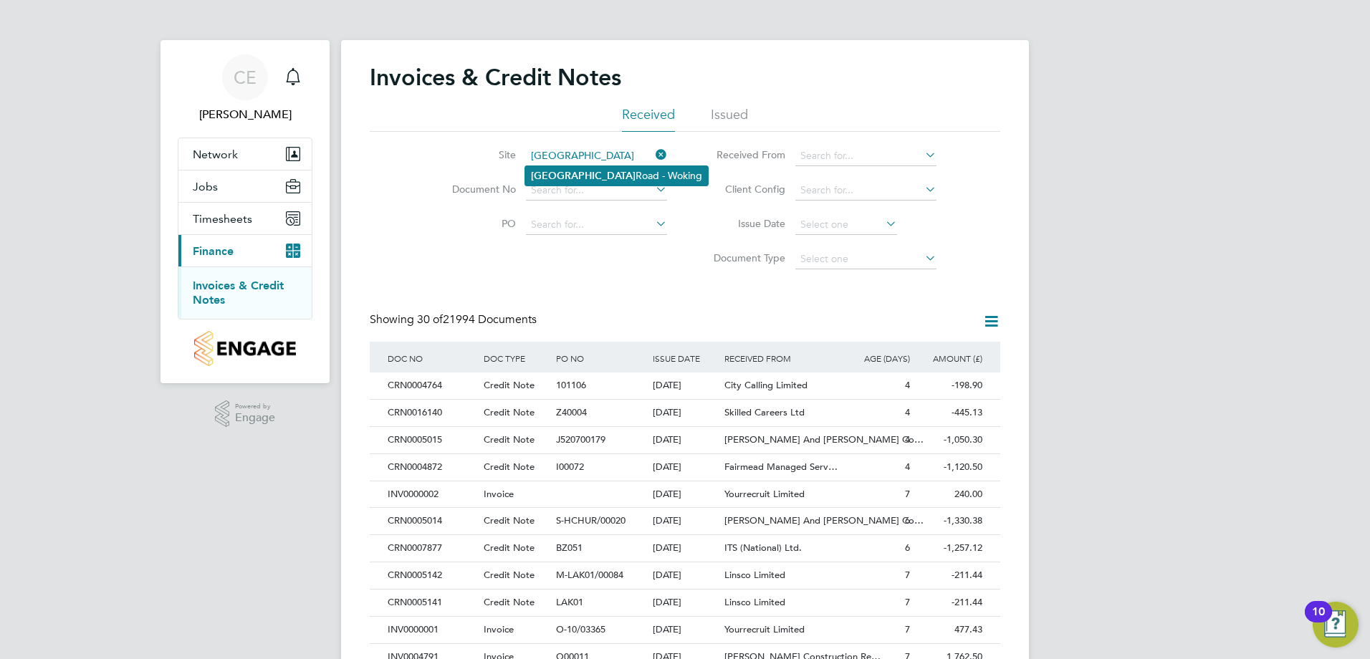
click at [580, 173] on li "Portugal Road - Woking" at bounding box center [616, 175] width 183 height 19
type input "[GEOGRAPHIC_DATA] - Woking"
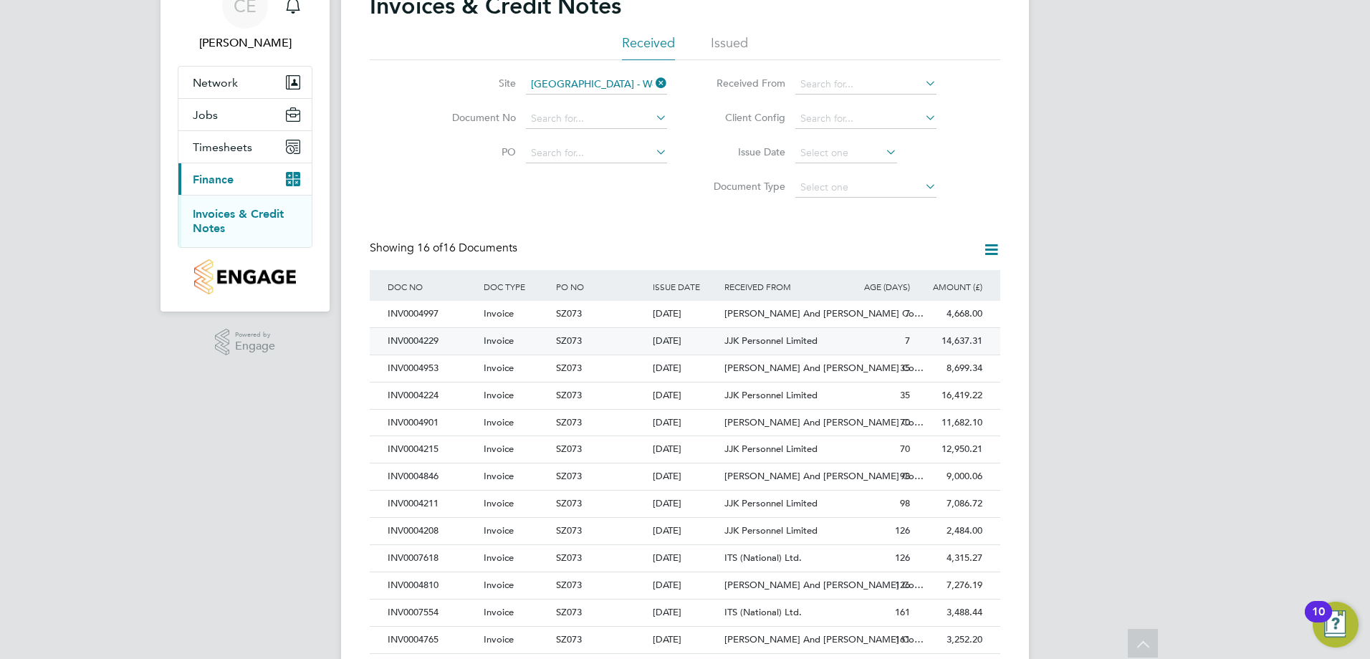
click at [502, 340] on span "Invoice" at bounding box center [499, 341] width 30 height 12
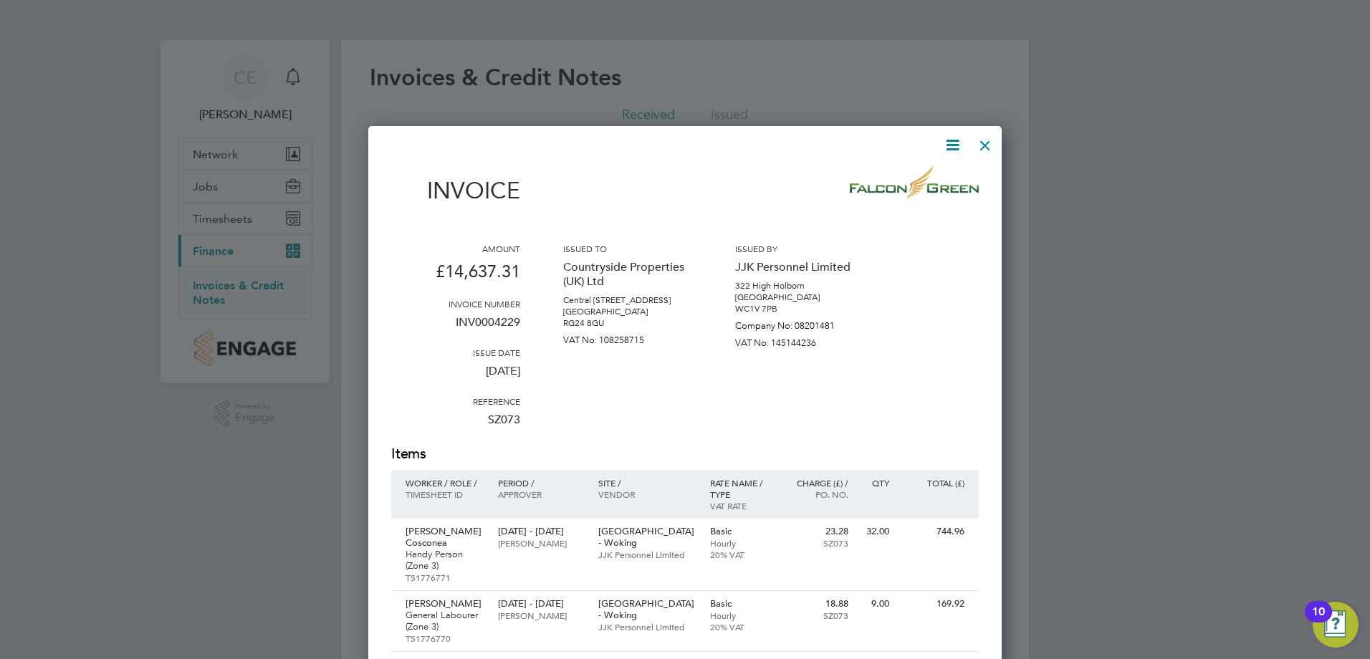
click at [991, 143] on div at bounding box center [986, 142] width 26 height 26
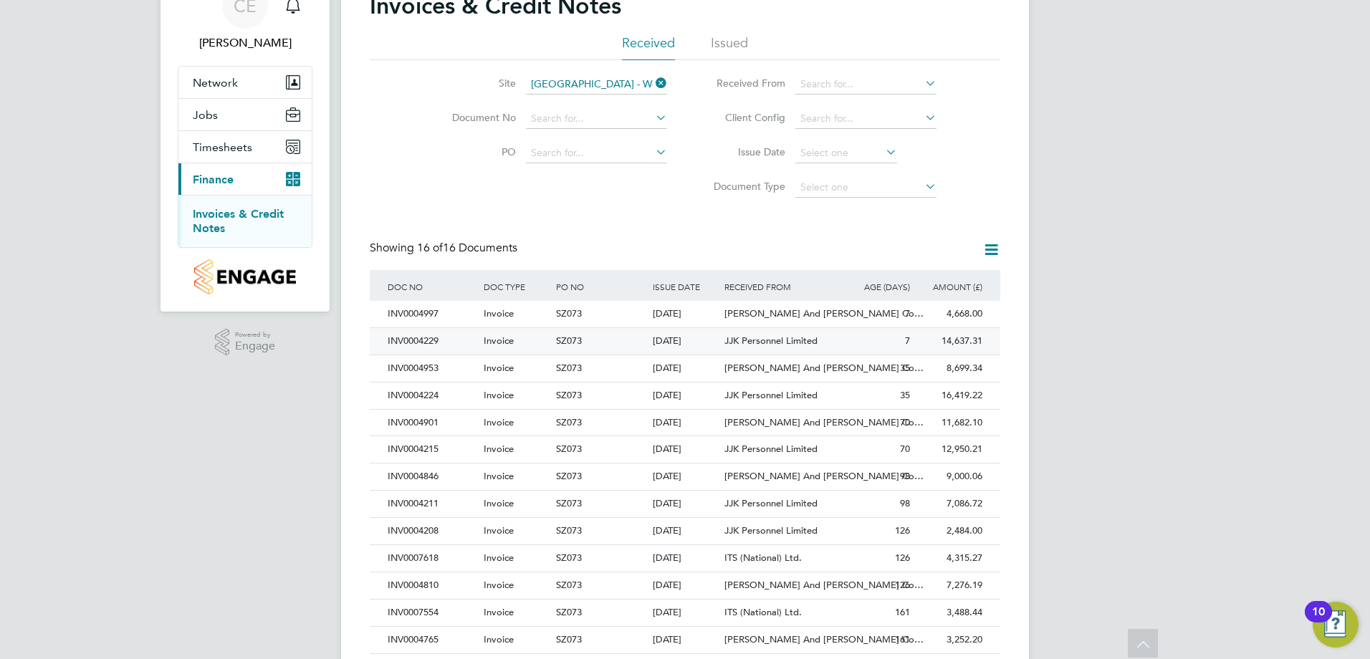
click at [771, 338] on span "JJK Personnel Limited" at bounding box center [771, 341] width 93 height 12
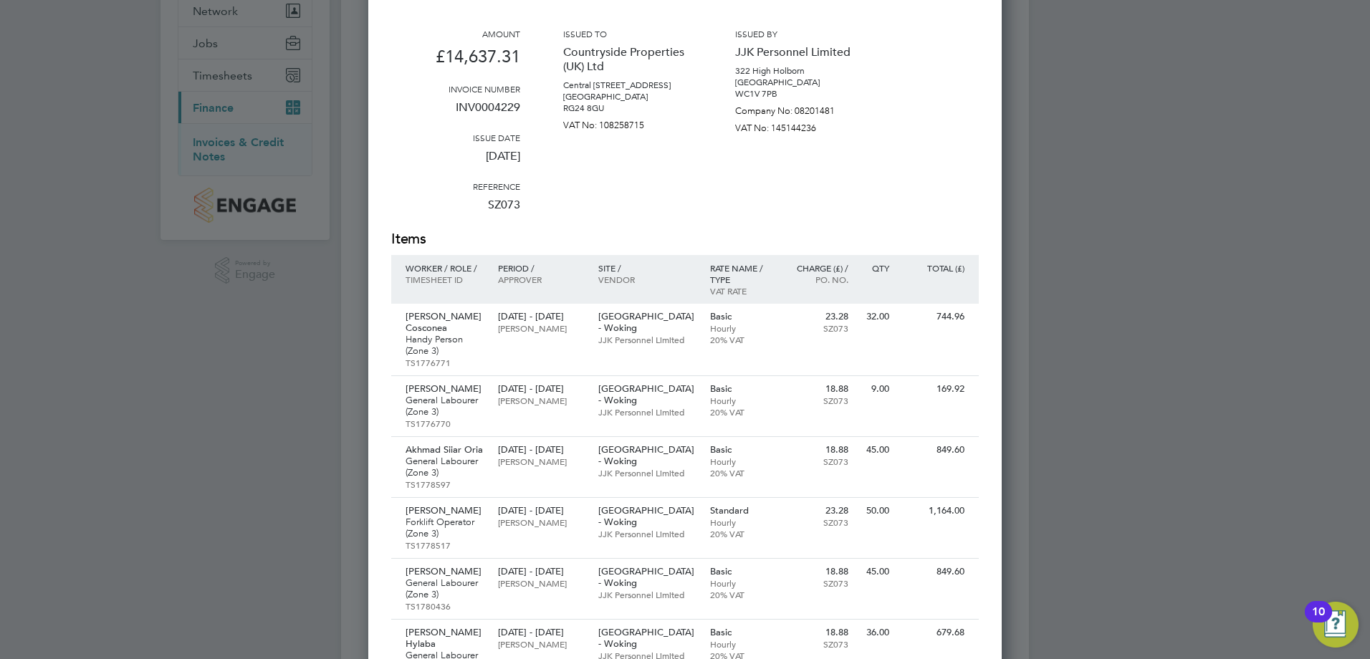
click at [156, 376] on div at bounding box center [685, 329] width 1370 height 659
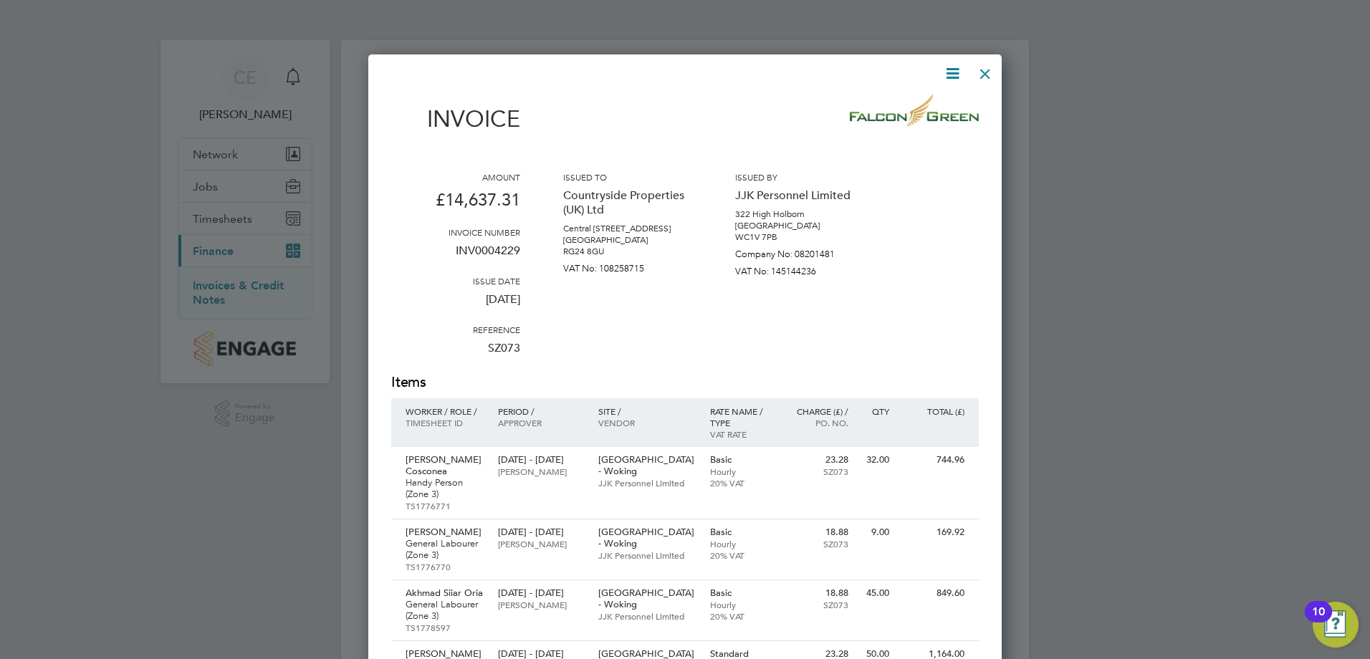
click at [980, 69] on div at bounding box center [986, 70] width 26 height 26
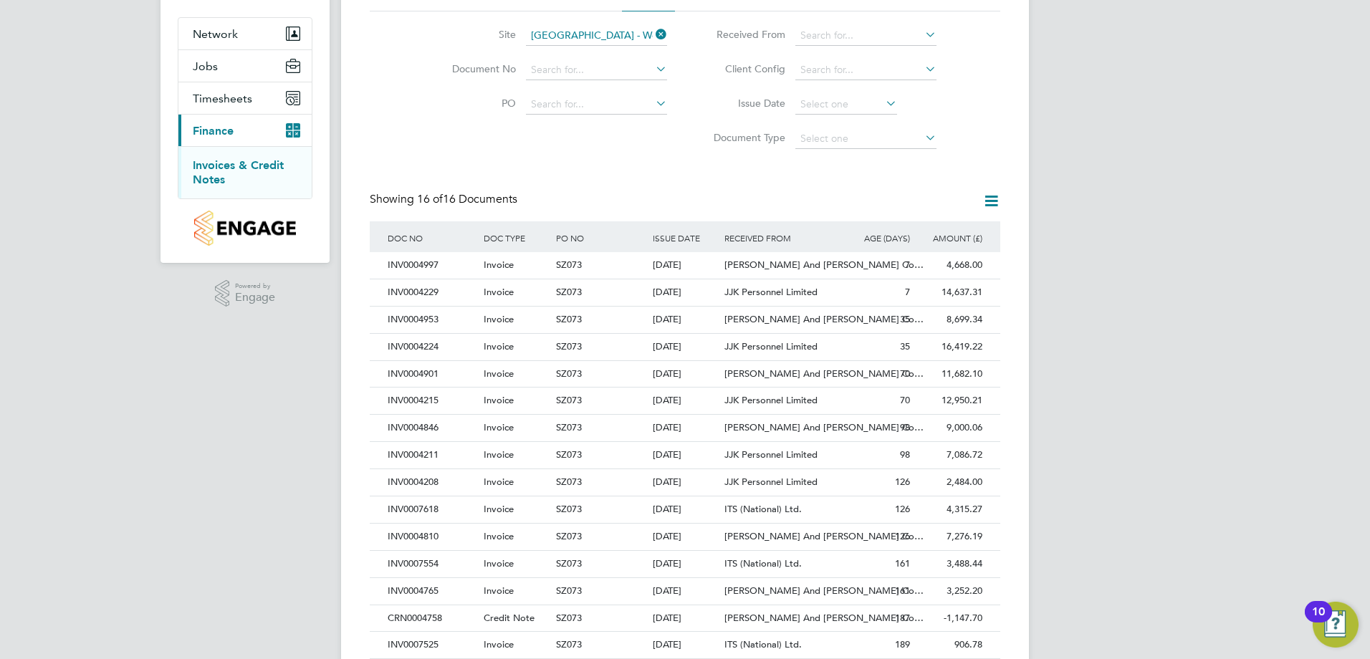
scroll to position [199, 0]
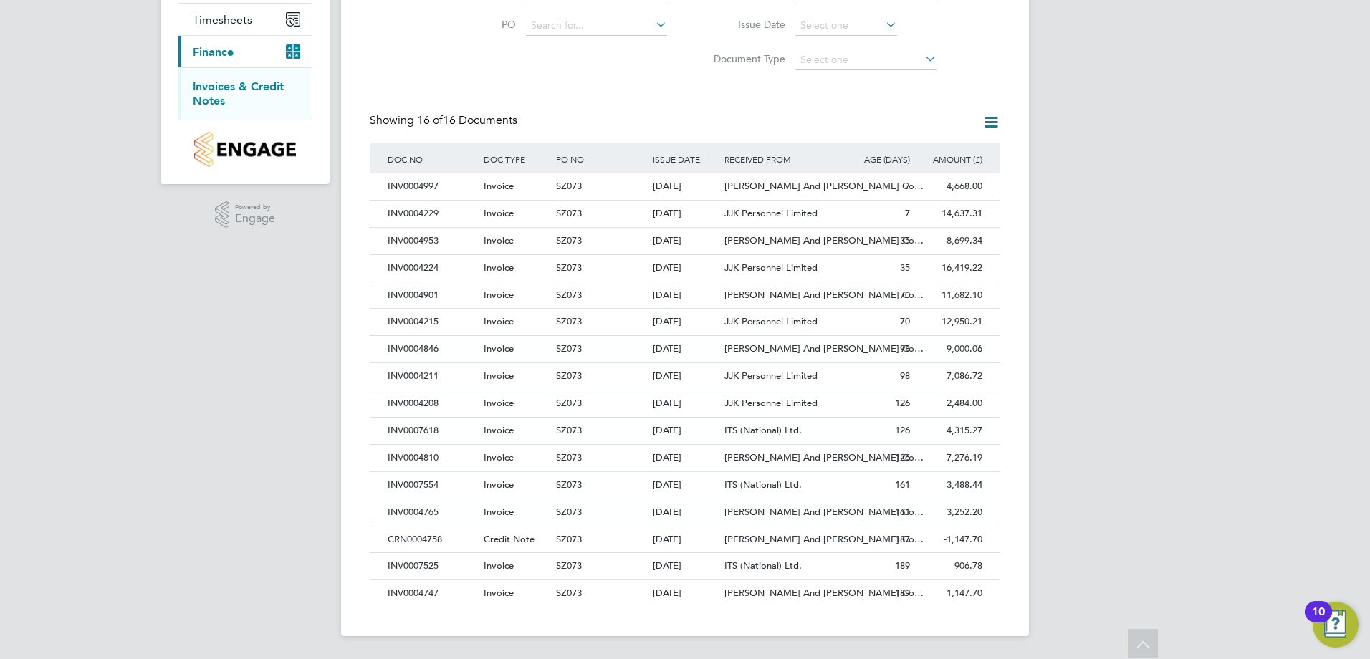
drag, startPoint x: 440, startPoint y: 287, endPoint x: 209, endPoint y: 291, distance: 231.5
click at [210, 298] on div "CE Conor Edwards Notifications Applications: Network Team Members Sites Workers…" at bounding box center [685, 230] width 1370 height 859
click at [547, 212] on div "Invoice" at bounding box center [516, 214] width 72 height 27
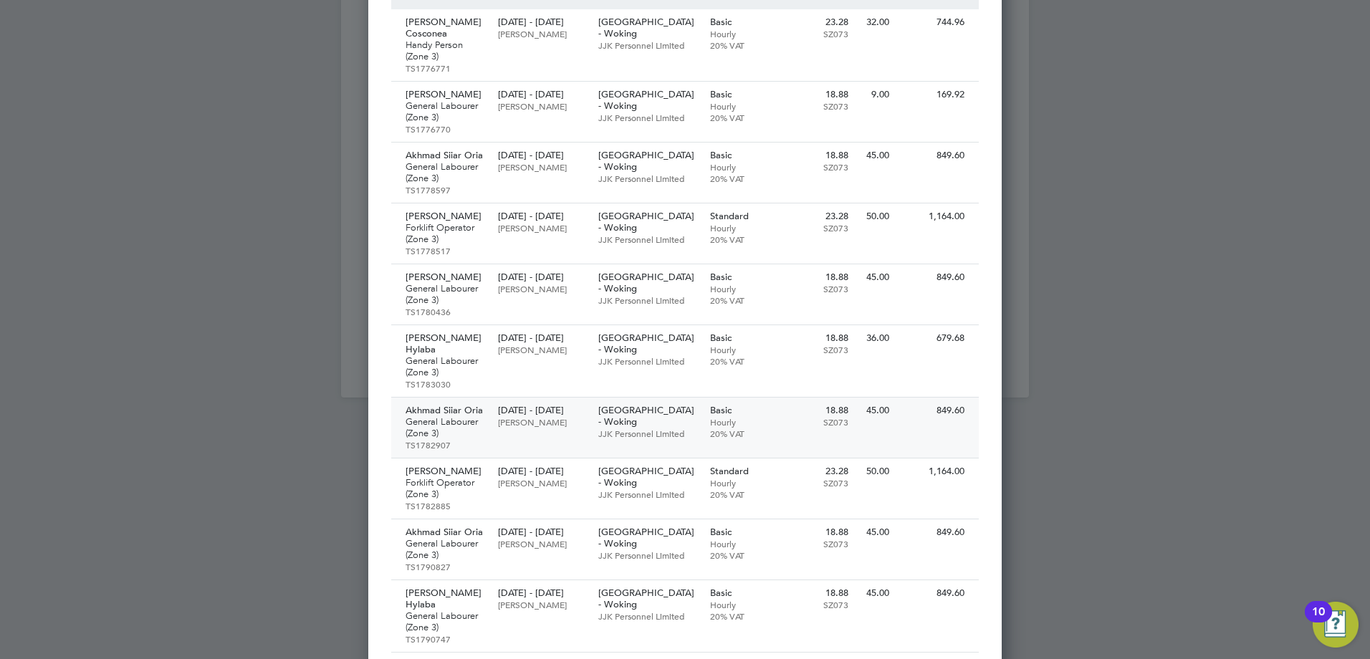
scroll to position [358, 0]
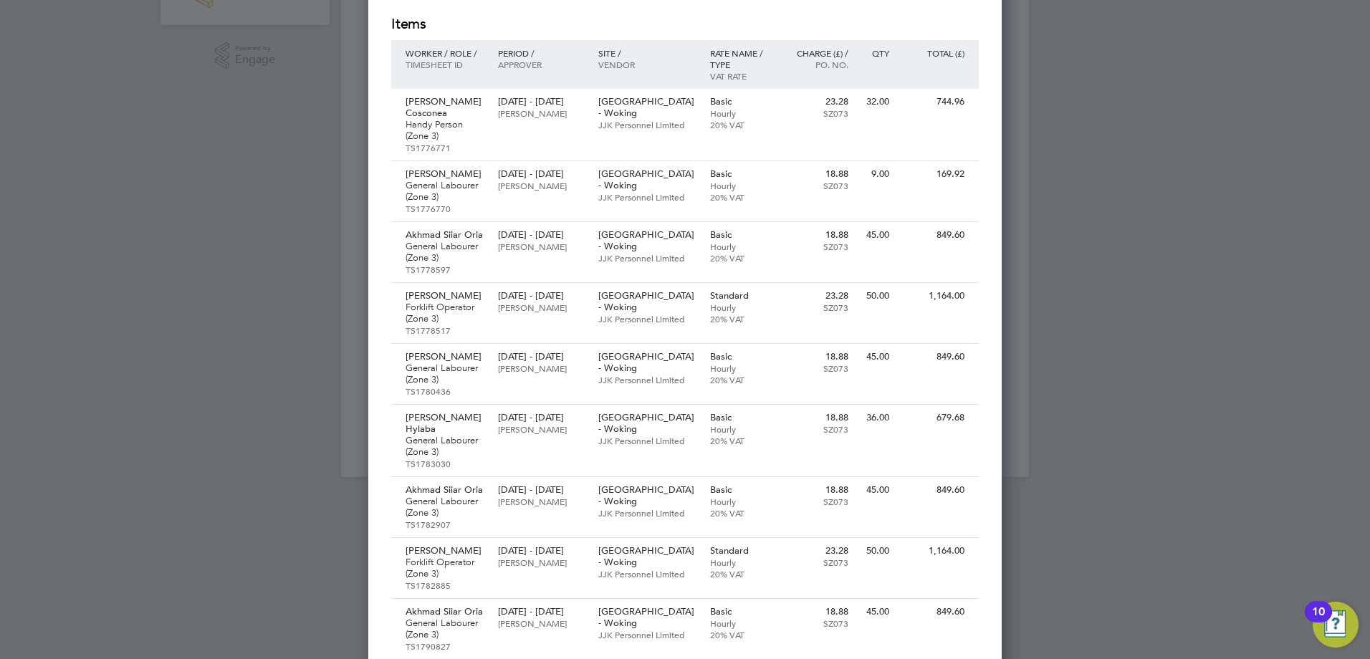
click at [1070, 85] on div at bounding box center [685, 329] width 1370 height 659
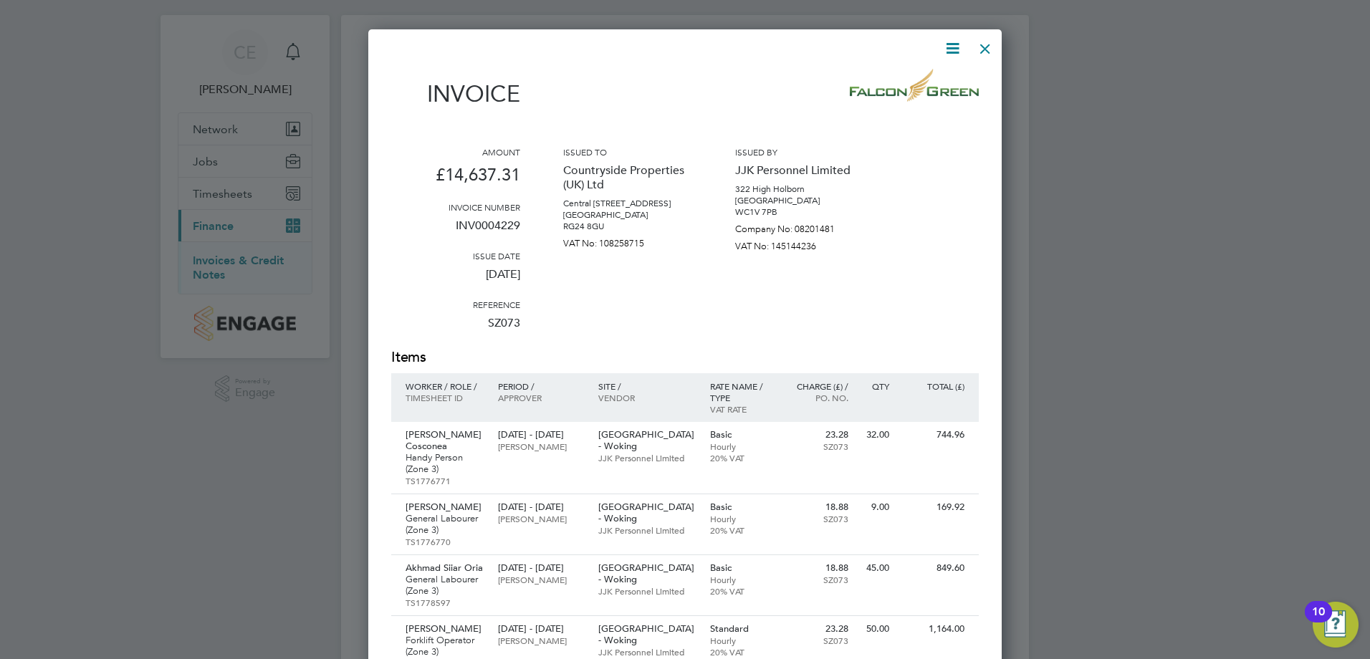
scroll to position [0, 0]
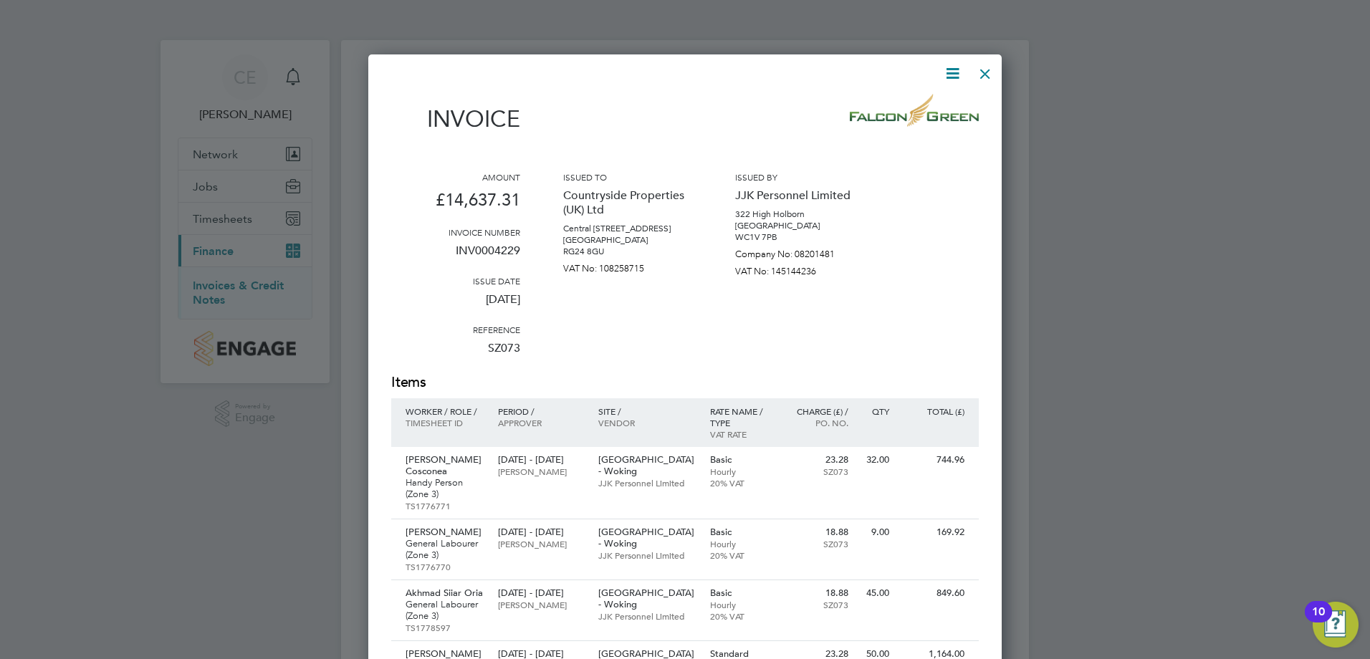
click at [959, 65] on icon at bounding box center [953, 74] width 18 height 18
click at [988, 75] on div at bounding box center [986, 70] width 26 height 26
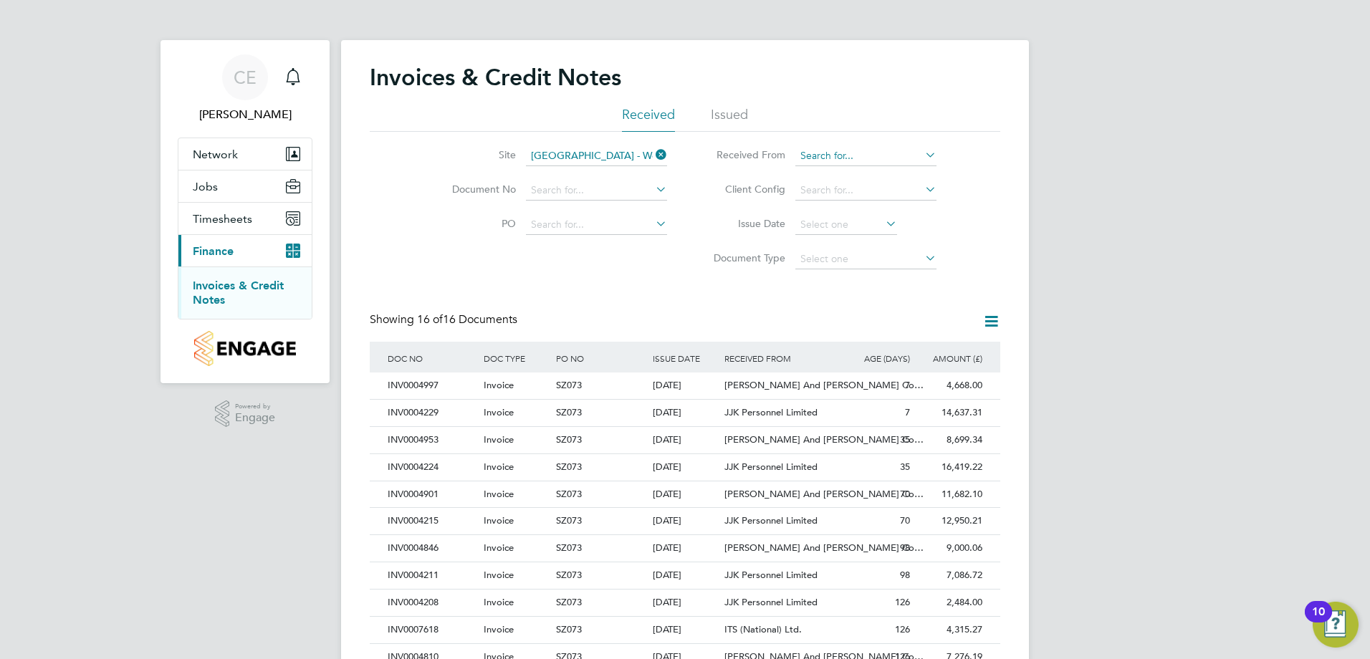
click at [819, 155] on input at bounding box center [866, 156] width 141 height 20
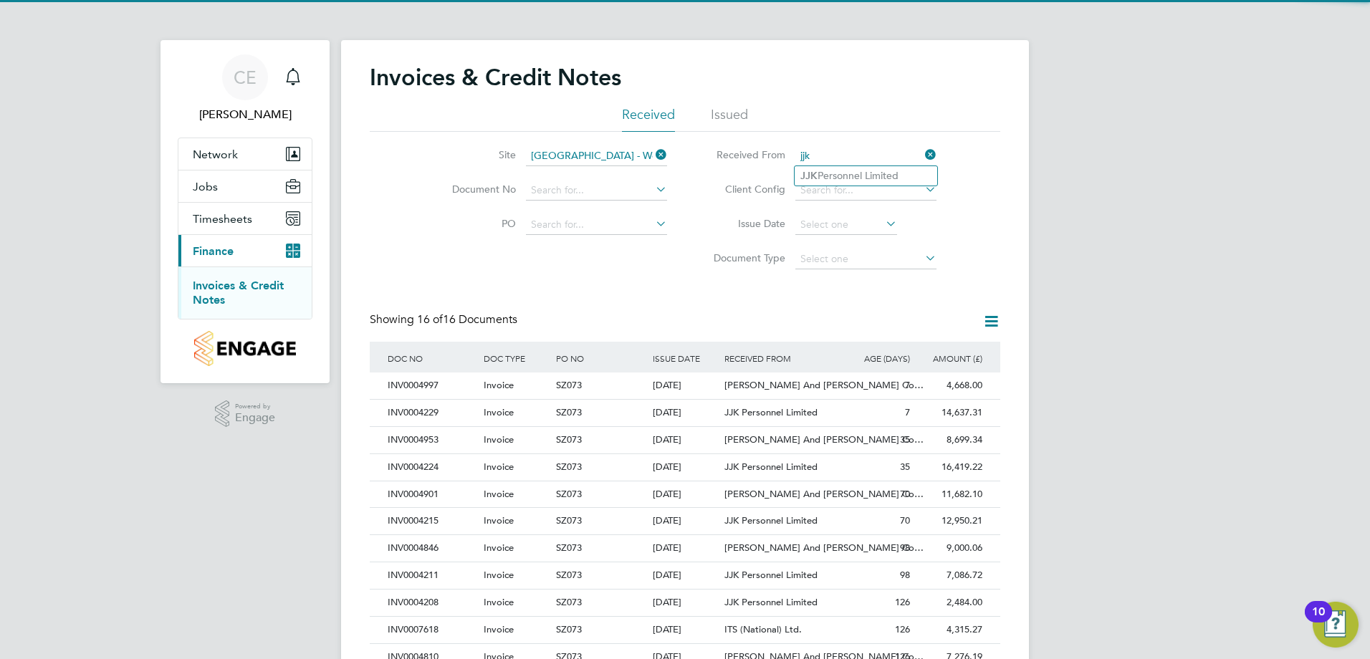
type input "jjk"
click at [841, 166] on ul "JJK Personnel Limited" at bounding box center [866, 176] width 144 height 21
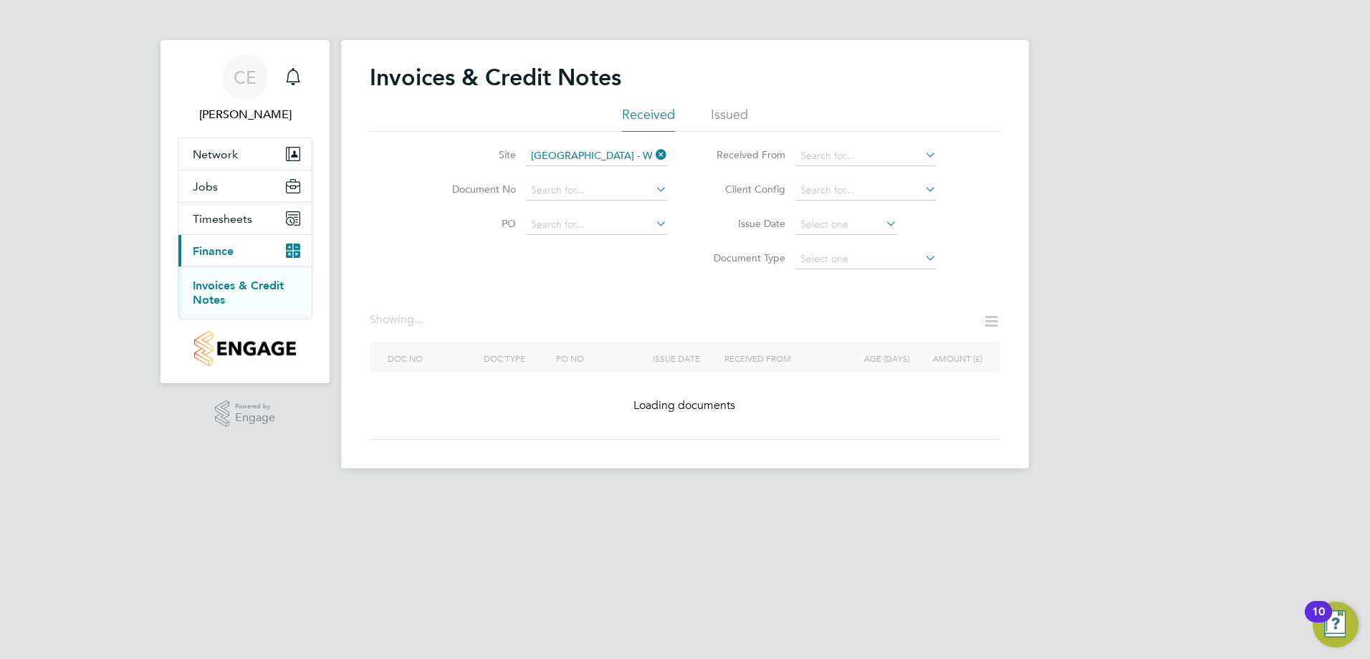
click at [846, 173] on li "Client Config" at bounding box center [819, 190] width 269 height 34
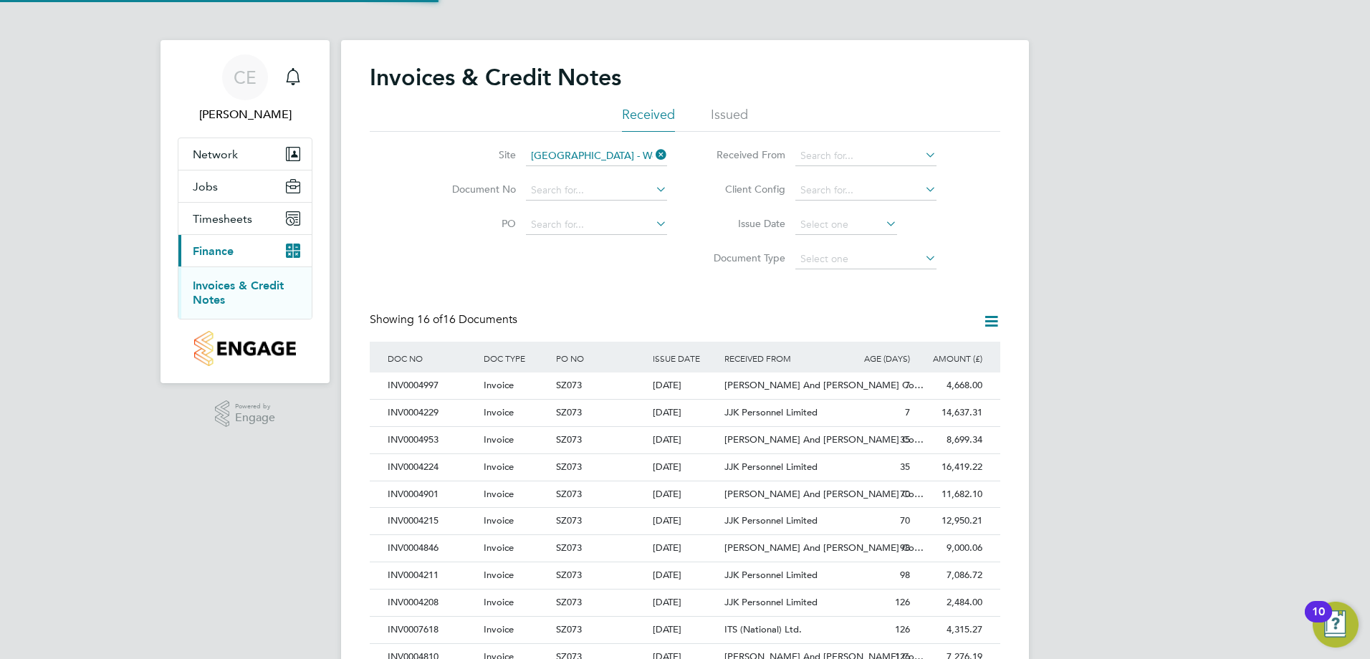
scroll to position [27, 97]
click at [835, 164] on input at bounding box center [866, 156] width 141 height 20
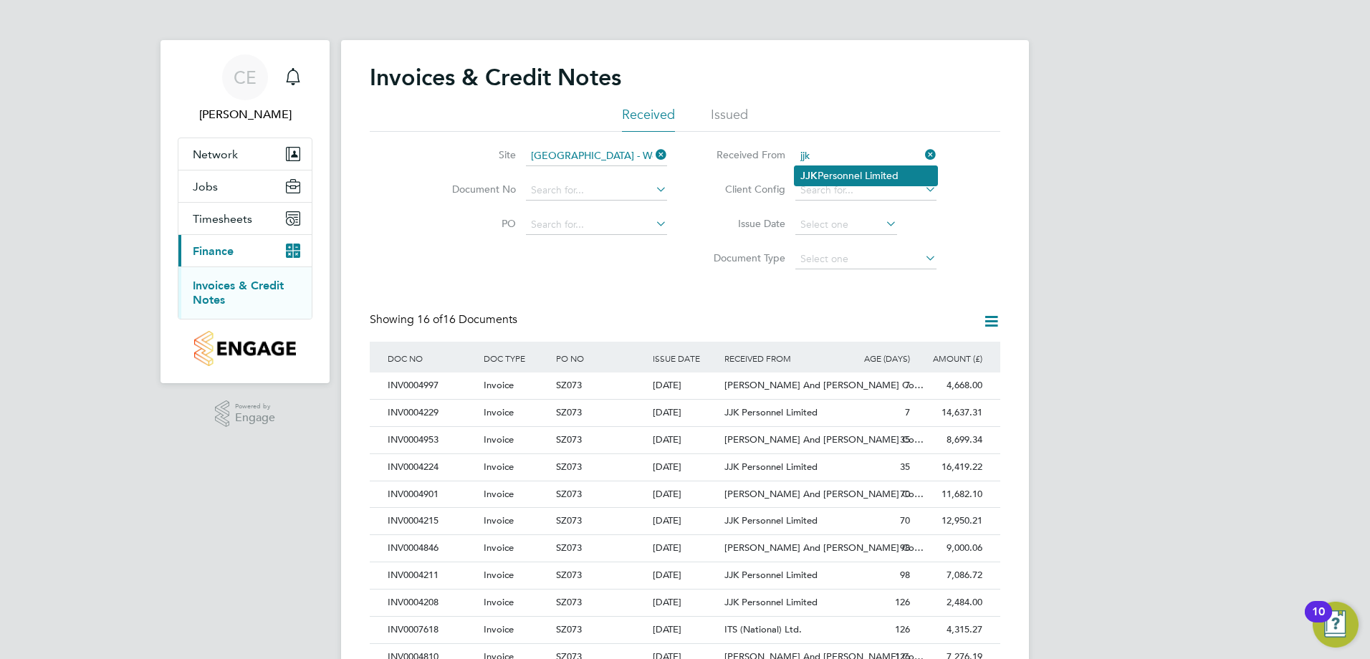
click at [813, 175] on b "JJK" at bounding box center [809, 176] width 17 height 12
type input "JJK Personnel Limited"
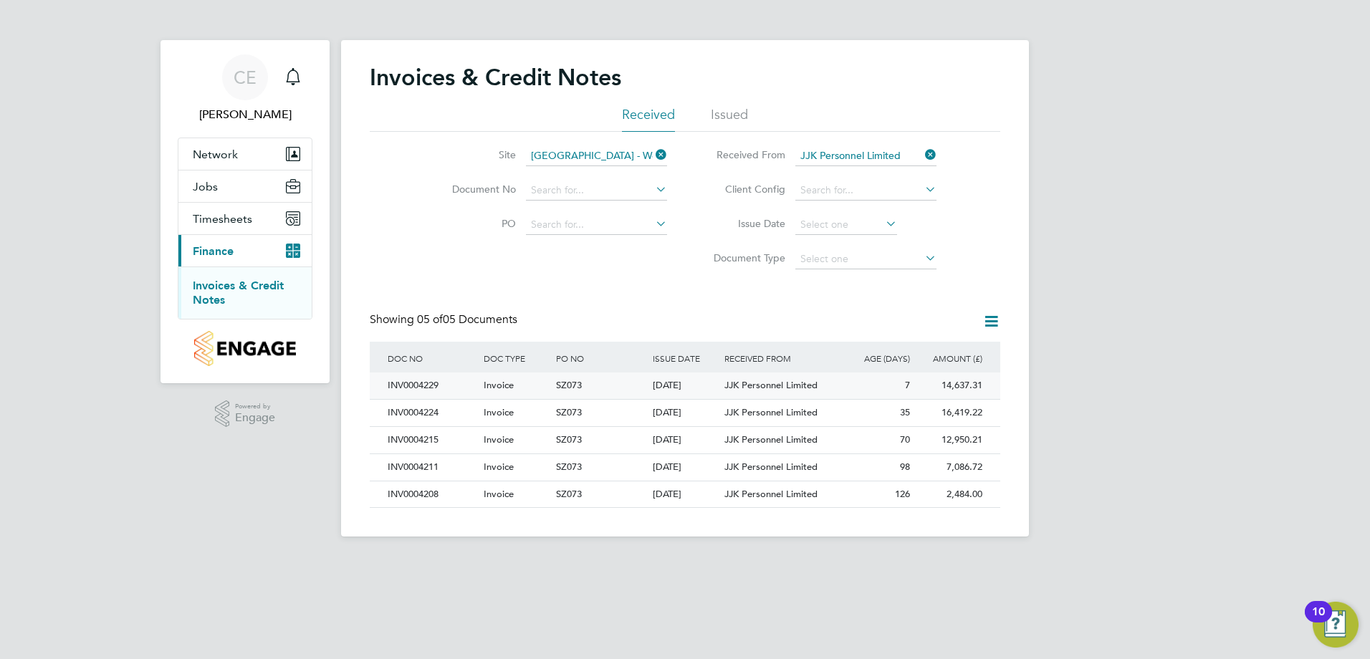
click at [534, 389] on div "Invoice" at bounding box center [516, 386] width 72 height 27
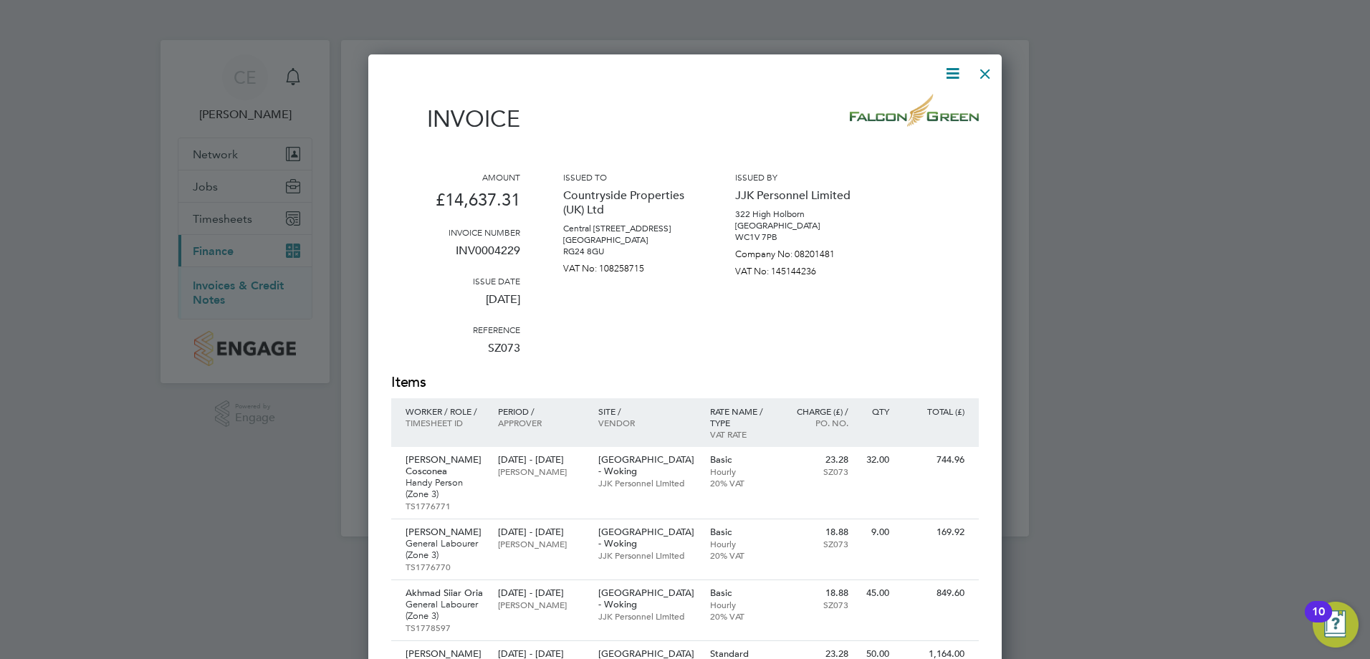
click at [991, 77] on div at bounding box center [986, 70] width 26 height 26
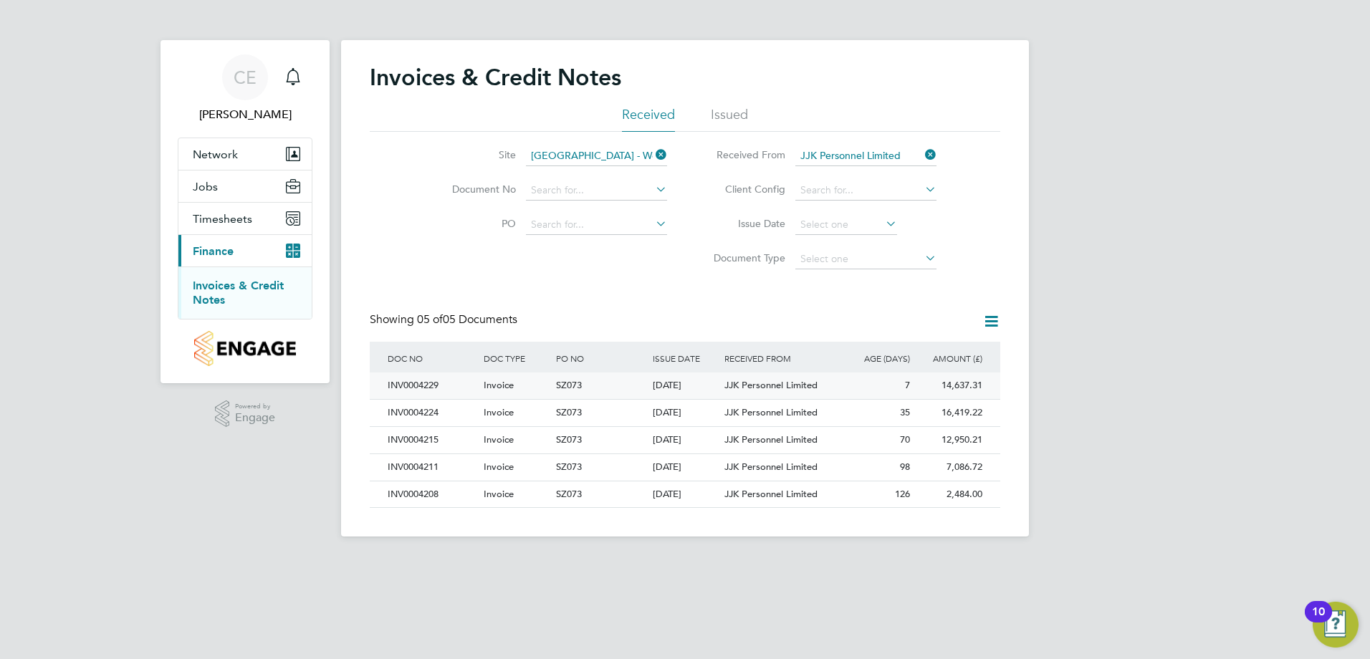
click at [787, 386] on span "JJK Personnel Limited" at bounding box center [771, 385] width 93 height 12
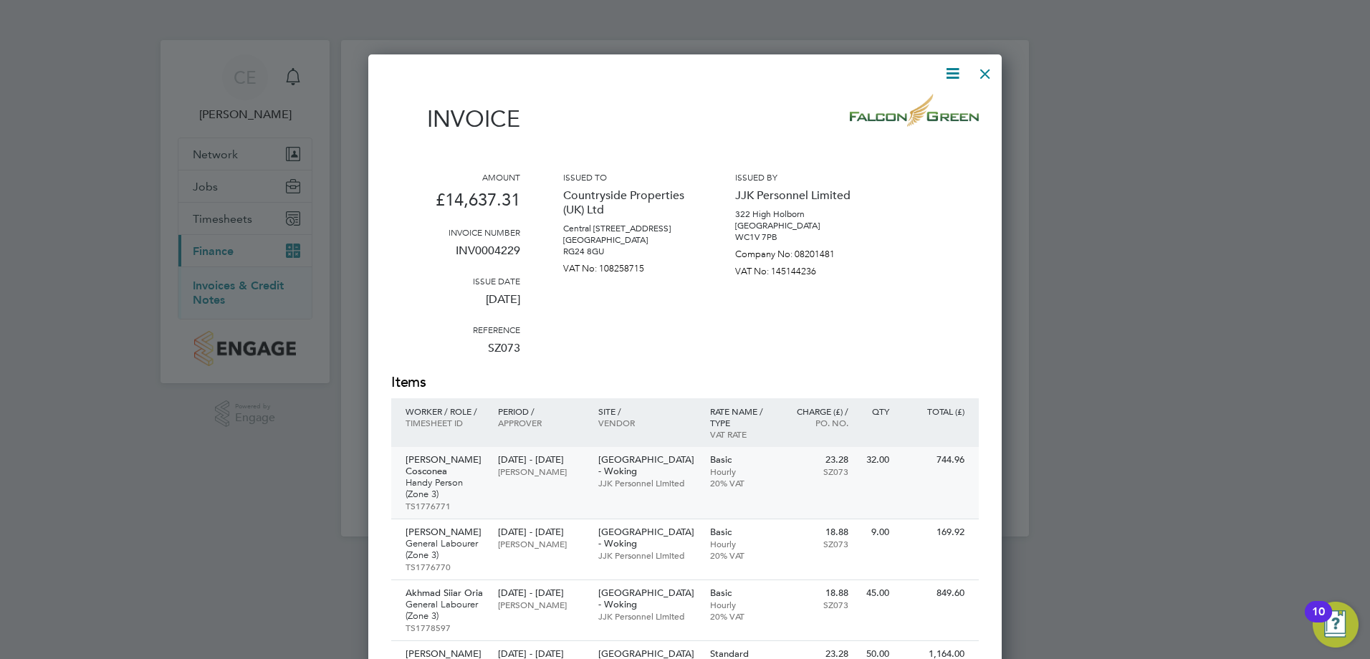
drag, startPoint x: 402, startPoint y: 457, endPoint x: 464, endPoint y: 454, distance: 61.7
click at [492, 461] on div "Gavril Cosconea Handy Person (Zone 3) TS1776771 01 Jul - 04 Jul 2025 Zsolt Rada…" at bounding box center [685, 483] width 588 height 72
click at [664, 340] on div "Issued to Countryside Properties (UK) Ltd Central 40, Lime Tree Way, Chineham P…" at bounding box center [627, 271] width 129 height 201
drag, startPoint x: 988, startPoint y: 77, endPoint x: 931, endPoint y: 194, distance: 129.2
click at [988, 77] on div at bounding box center [986, 70] width 26 height 26
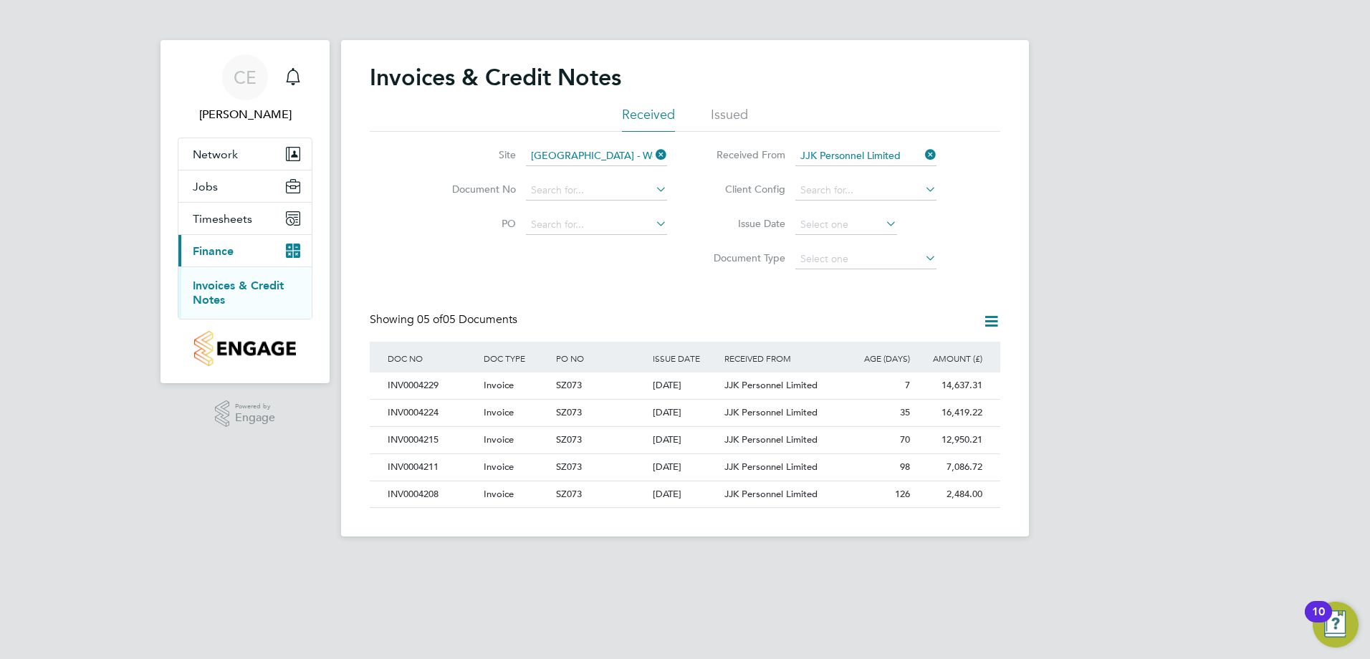
click at [619, 290] on div "Invoices & Credit Notes Received Issued Site Portugal Road - Woking Document No…" at bounding box center [685, 285] width 631 height 445
click at [726, 118] on li "Issued" at bounding box center [729, 119] width 37 height 26
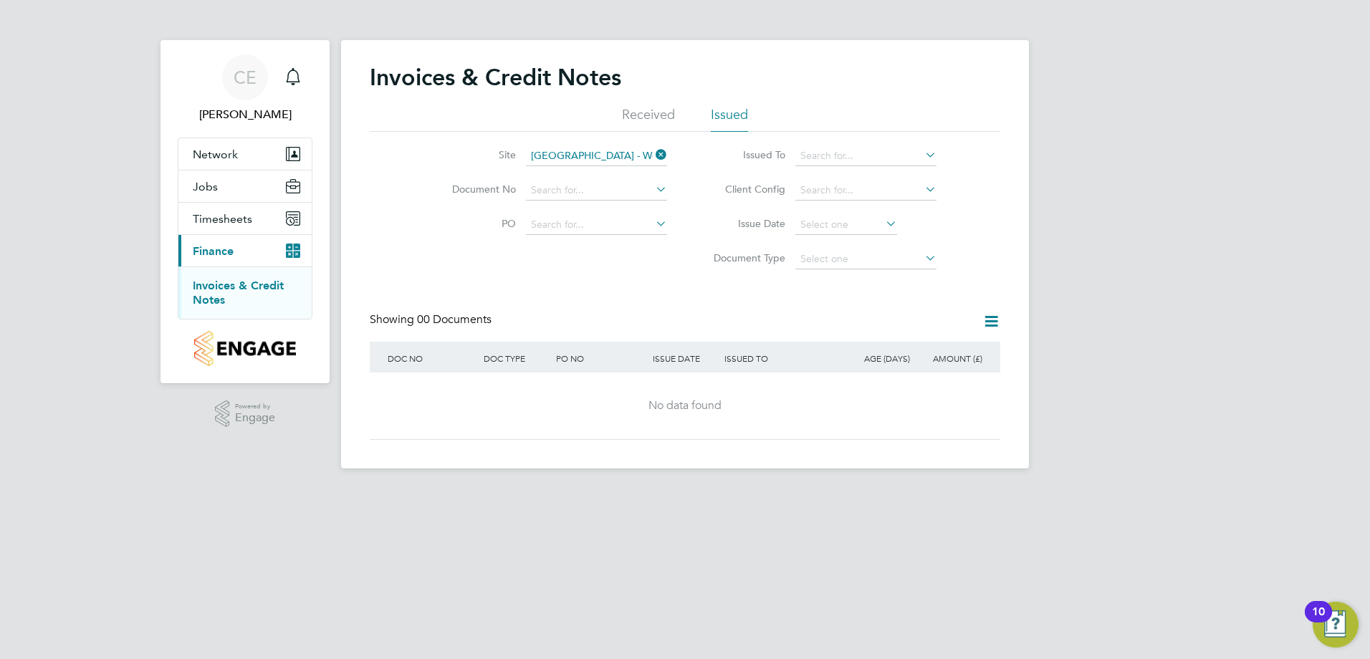
click at [626, 115] on li "Received" at bounding box center [648, 119] width 53 height 26
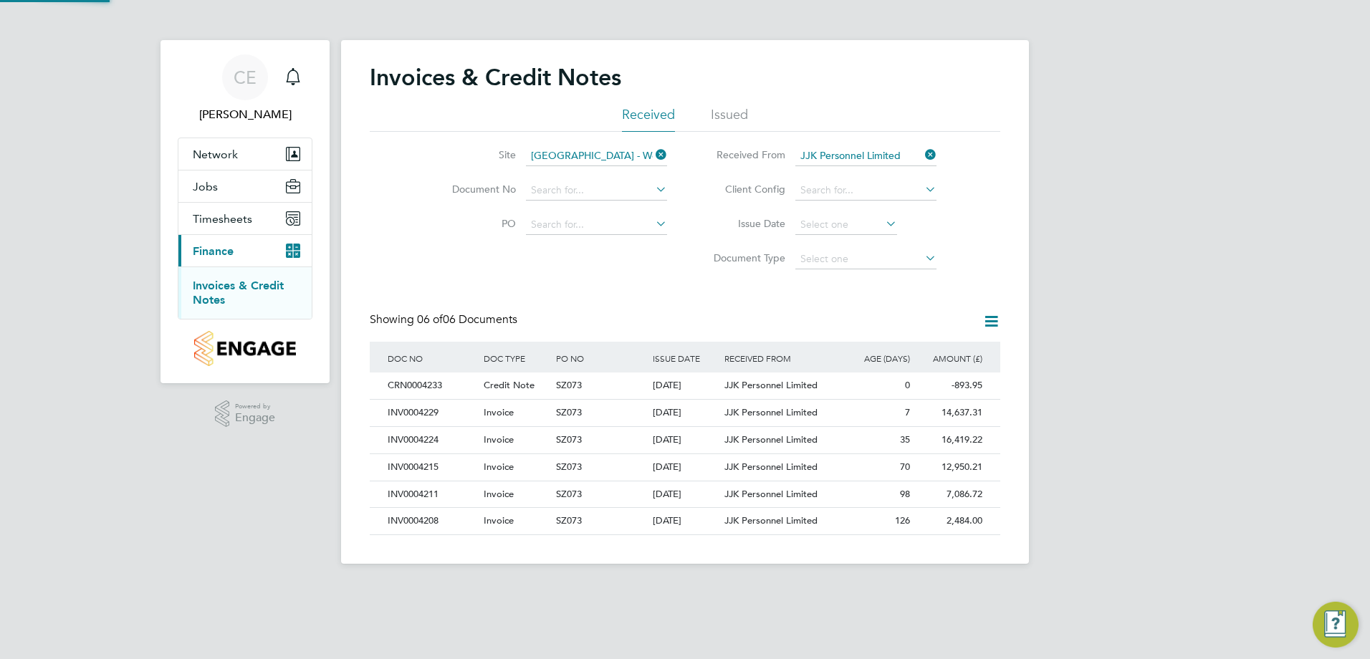
scroll to position [27, 97]
click at [518, 261] on div "Site Portugal Road - Woking Document No PO Status Paid Date Issued To Received …" at bounding box center [685, 204] width 631 height 145
click at [778, 390] on span "JJK Personnel Limited" at bounding box center [771, 385] width 93 height 12
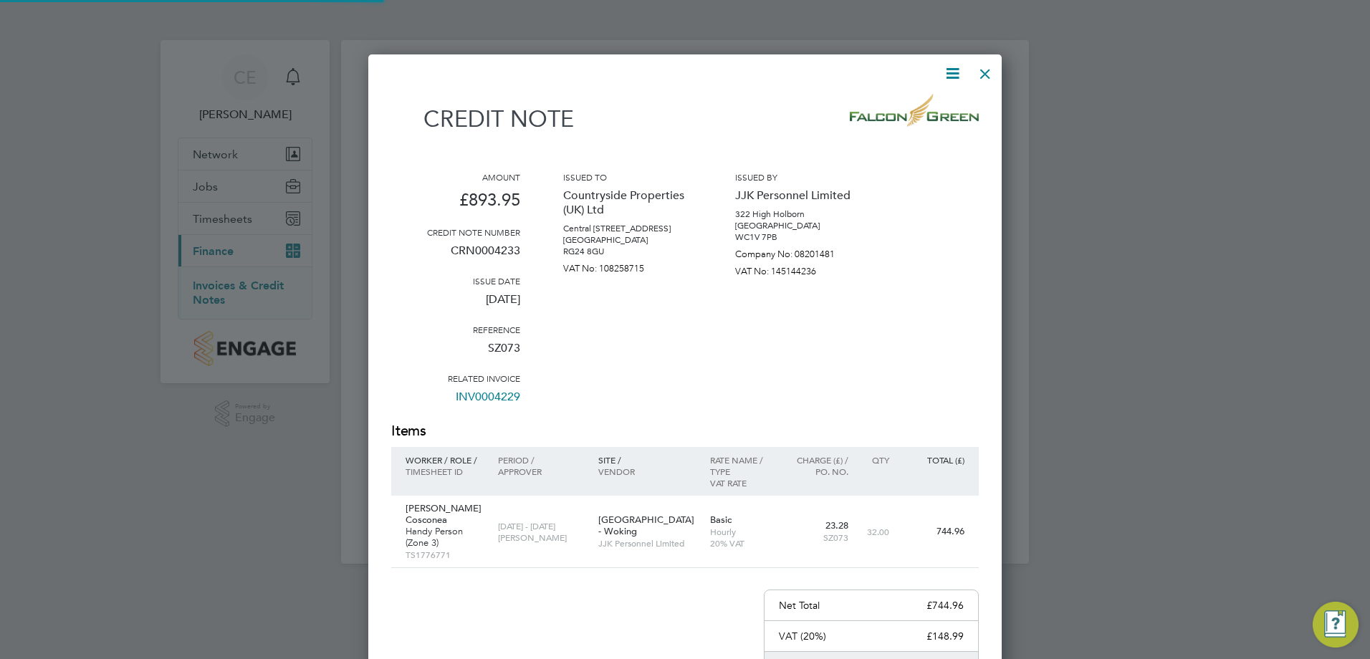
scroll to position [801, 634]
click at [944, 70] on icon at bounding box center [953, 74] width 18 height 18
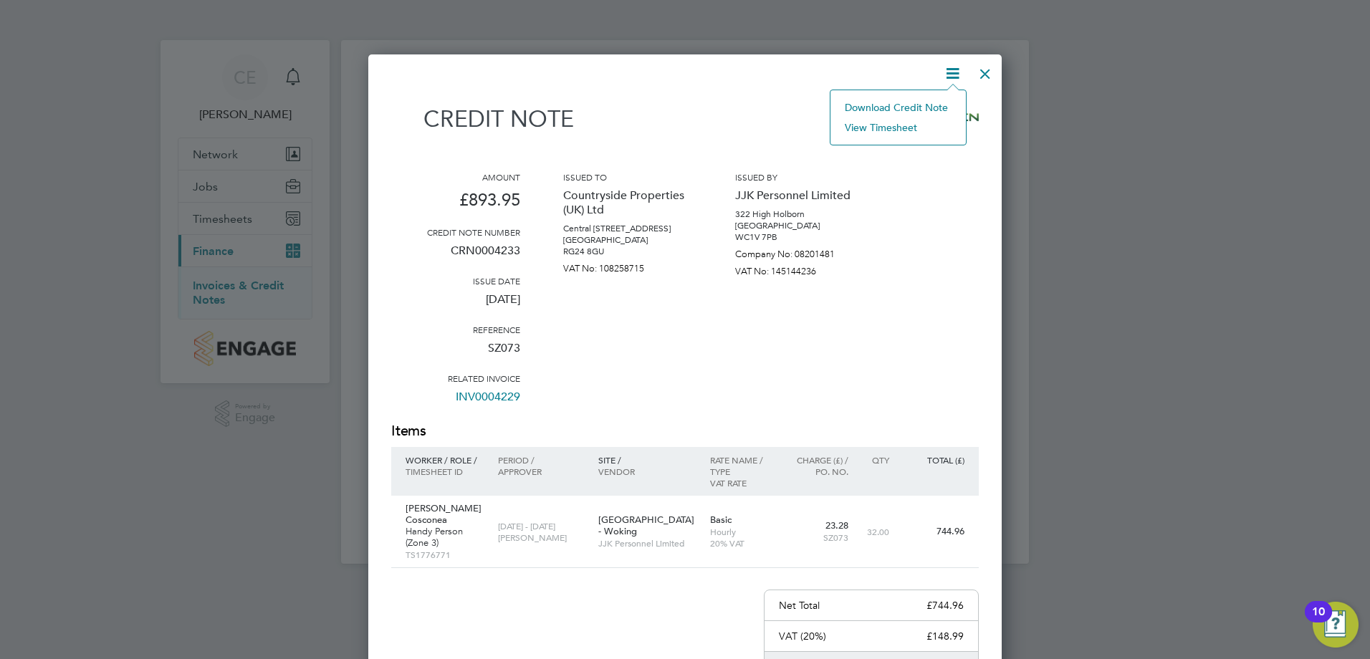
click at [892, 109] on li "Download Credit Note" at bounding box center [898, 107] width 121 height 20
drag, startPoint x: 677, startPoint y: 123, endPoint x: 738, endPoint y: 122, distance: 60.9
click at [676, 124] on div "Credit note" at bounding box center [685, 120] width 588 height 53
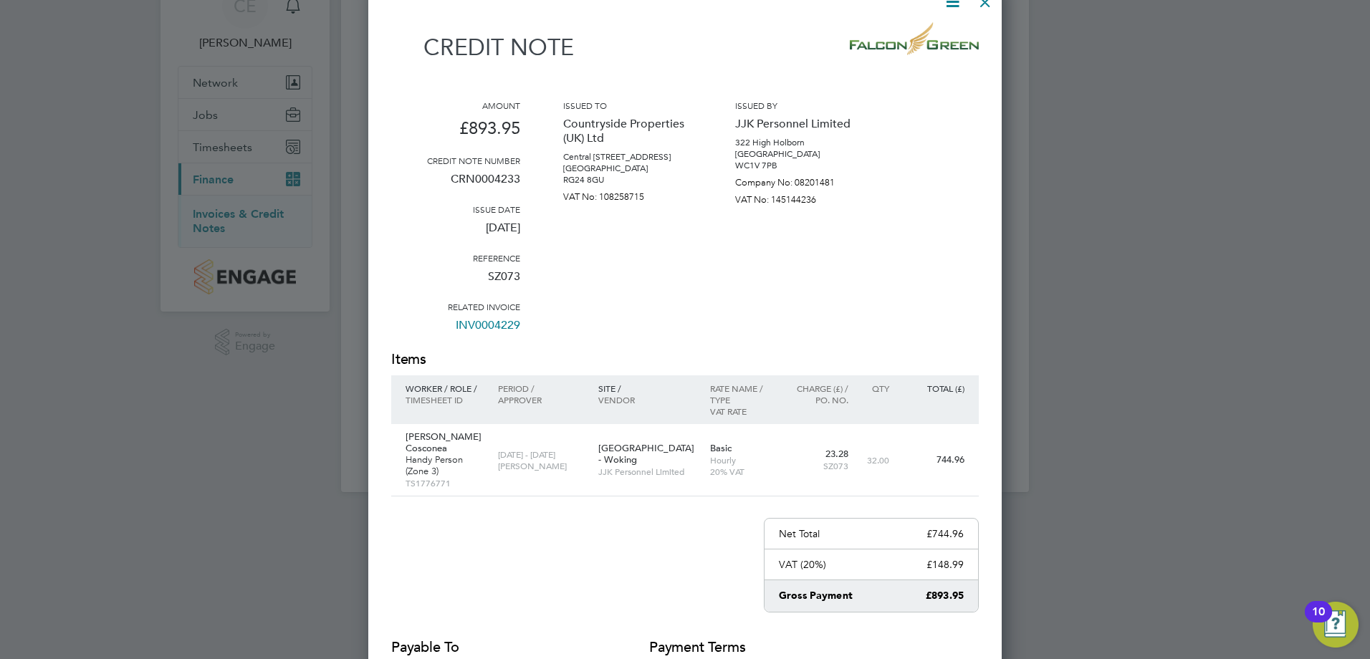
scroll to position [25, 0]
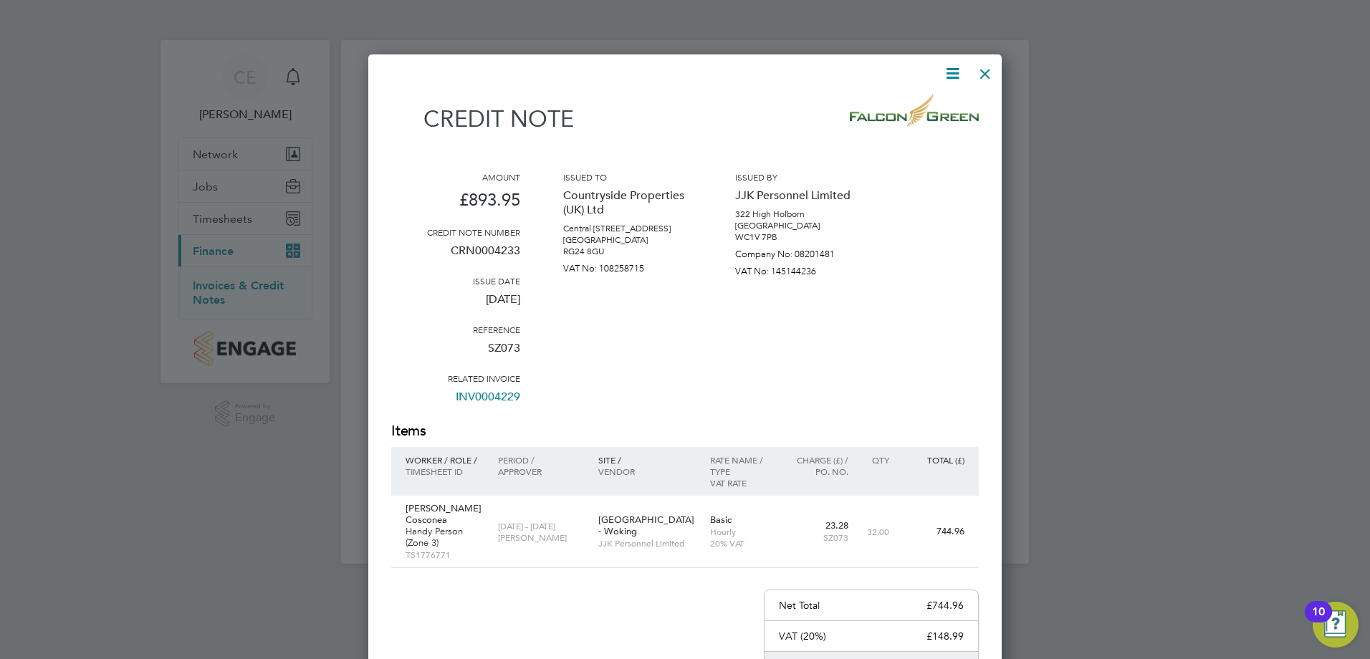
click at [978, 76] on div at bounding box center [986, 70] width 26 height 26
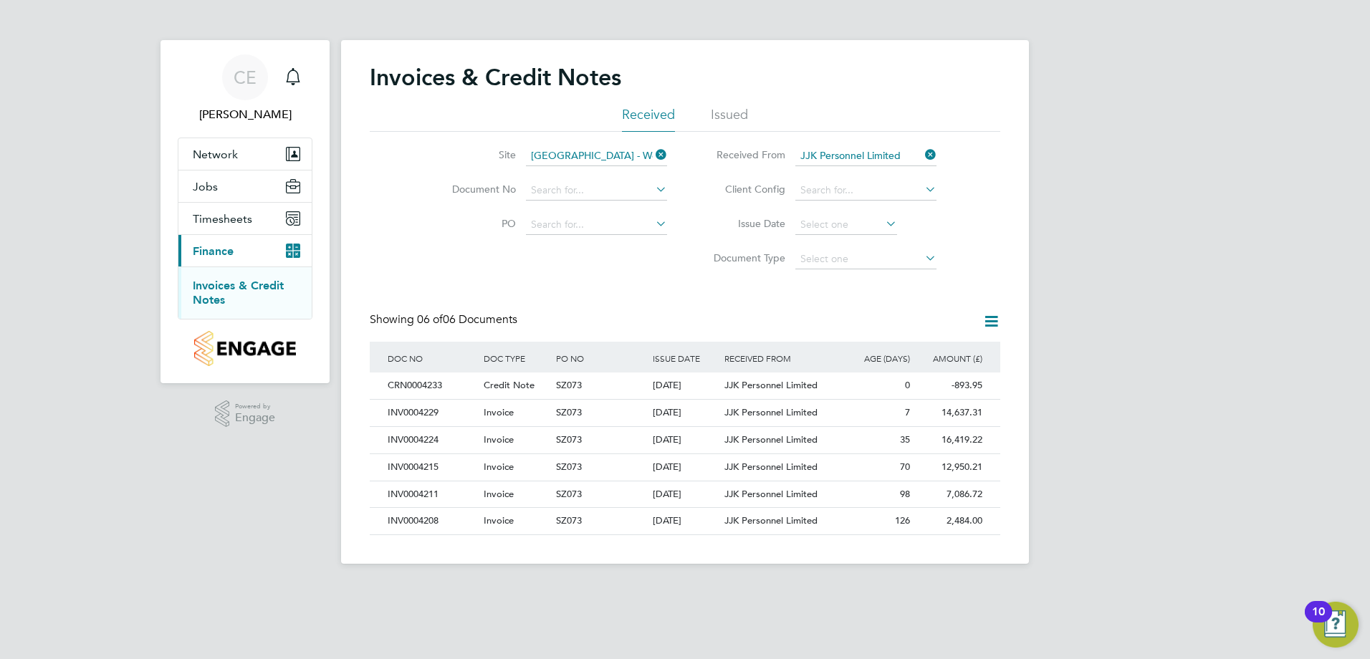
click at [305, 447] on div "CE Conor Edwards Notifications Applications: Network Team Members Sites Workers…" at bounding box center [685, 293] width 1370 height 587
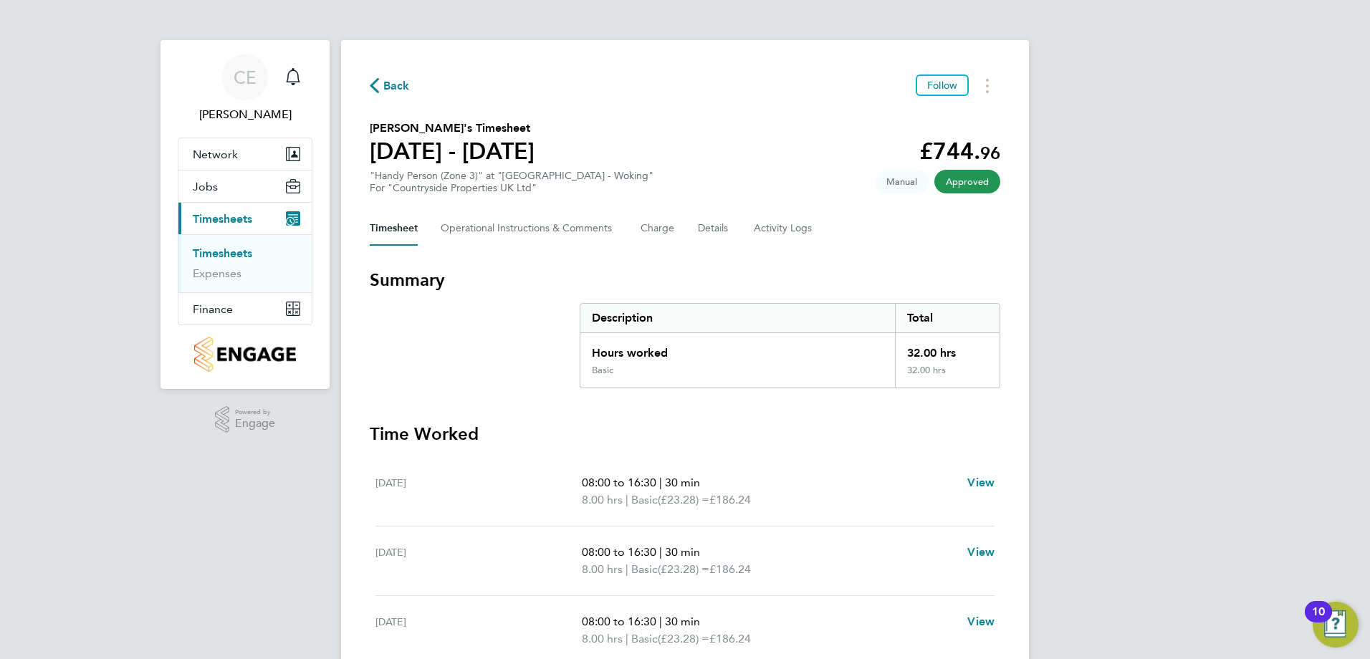
drag, startPoint x: 373, startPoint y: 129, endPoint x: 492, endPoint y: 135, distance: 118.4
click at [428, 124] on h2 "Gavril Cosconea's Timesheet" at bounding box center [452, 128] width 165 height 17
drag, startPoint x: 492, startPoint y: 135, endPoint x: 447, endPoint y: 128, distance: 44.9
click at [447, 128] on h2 "Gavril Cosconea's Timesheet" at bounding box center [452, 128] width 165 height 17
drag, startPoint x: 447, startPoint y: 128, endPoint x: 457, endPoint y: 128, distance: 10.0
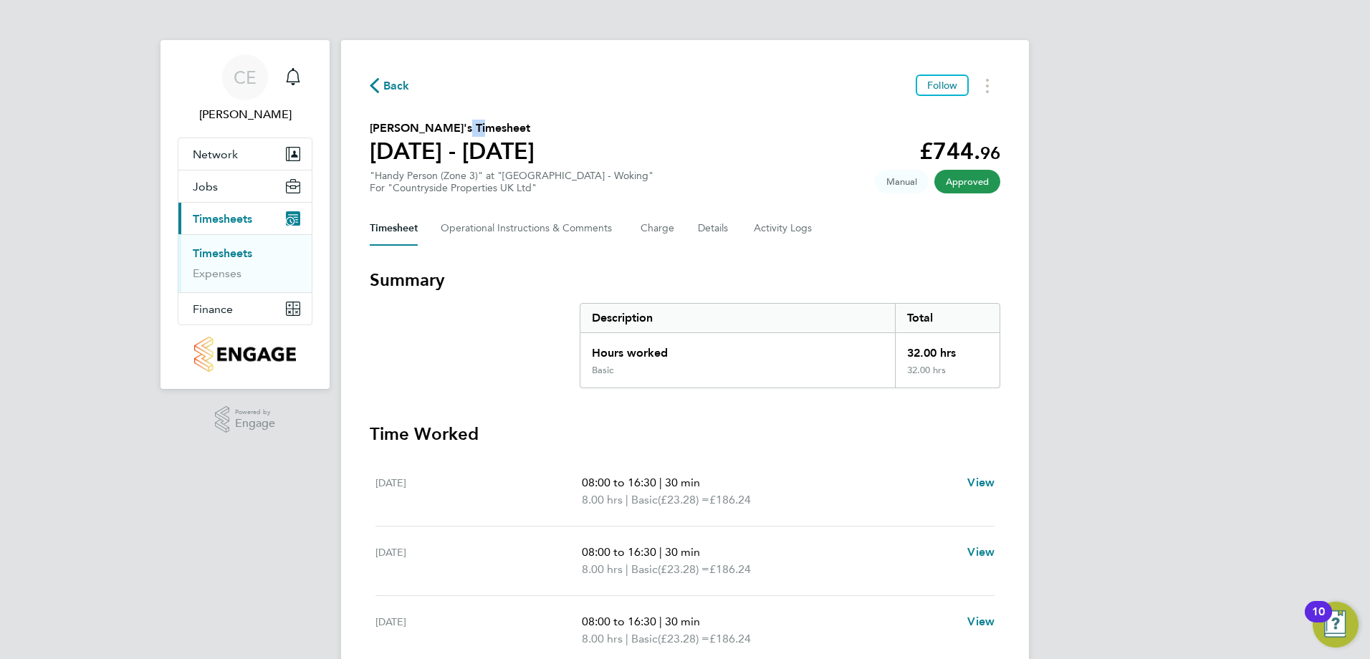
click at [457, 128] on h2 "Gavril Cosconea's Timesheet" at bounding box center [452, 128] width 165 height 17
drag, startPoint x: 457, startPoint y: 128, endPoint x: 370, endPoint y: 123, distance: 87.6
click at [370, 123] on h2 "Gavril Cosconea's Timesheet" at bounding box center [452, 128] width 165 height 17
copy h2 "[PERSON_NAME] Cosconea"
click at [748, 194] on div "Back Follow Gavril Cosconea's Timesheet 30 Jun - 06 Jul 2025 £744. 96 "Handy Pe…" at bounding box center [685, 439] width 688 height 798
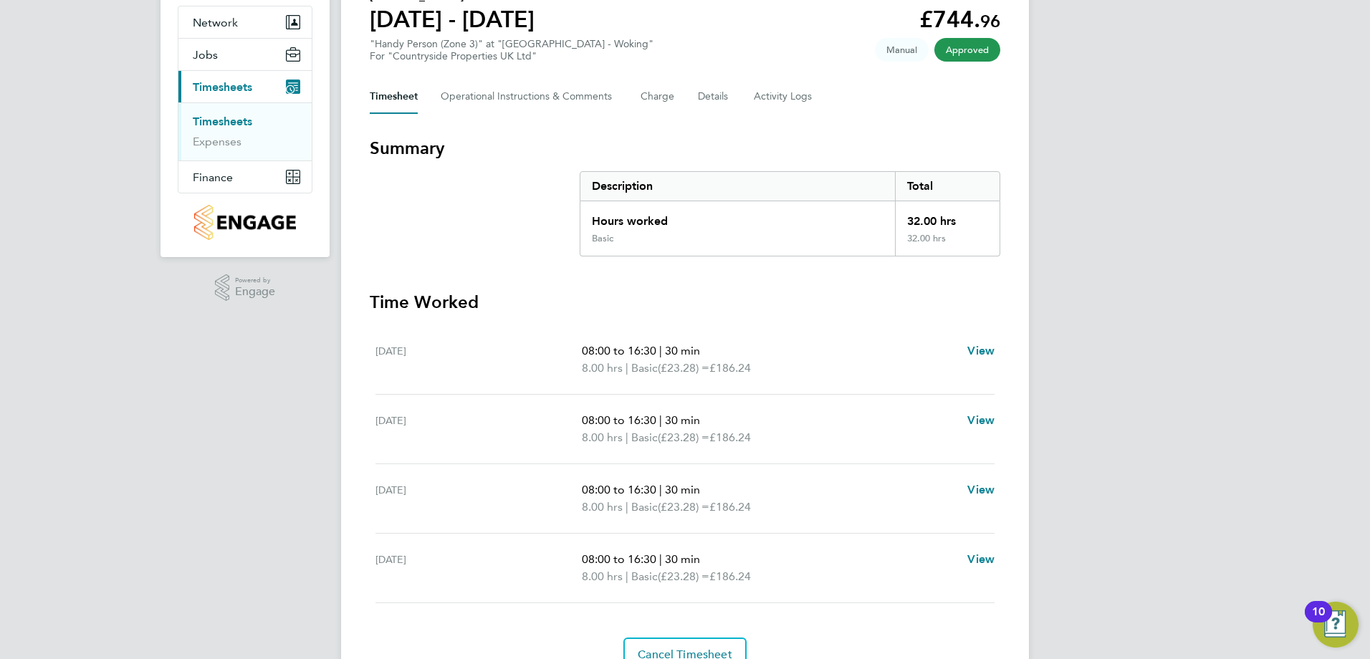
scroll to position [202, 0]
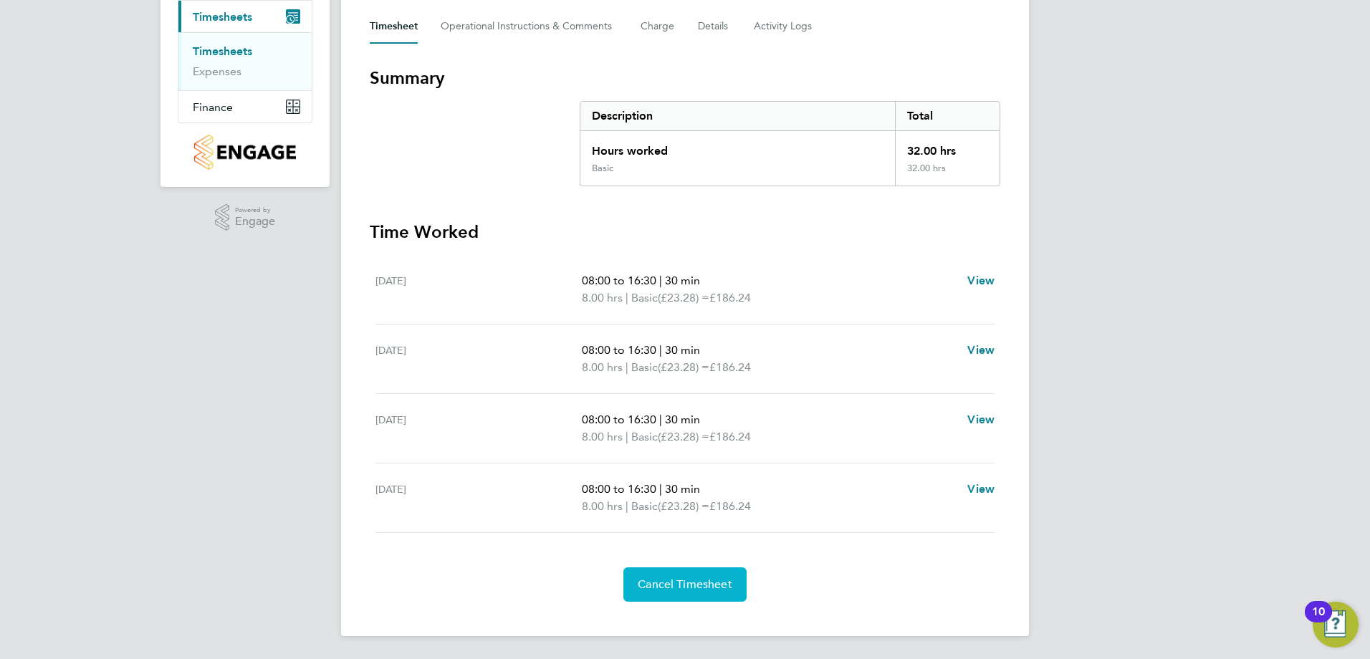
click at [720, 586] on span "Cancel Timesheet" at bounding box center [685, 585] width 95 height 14
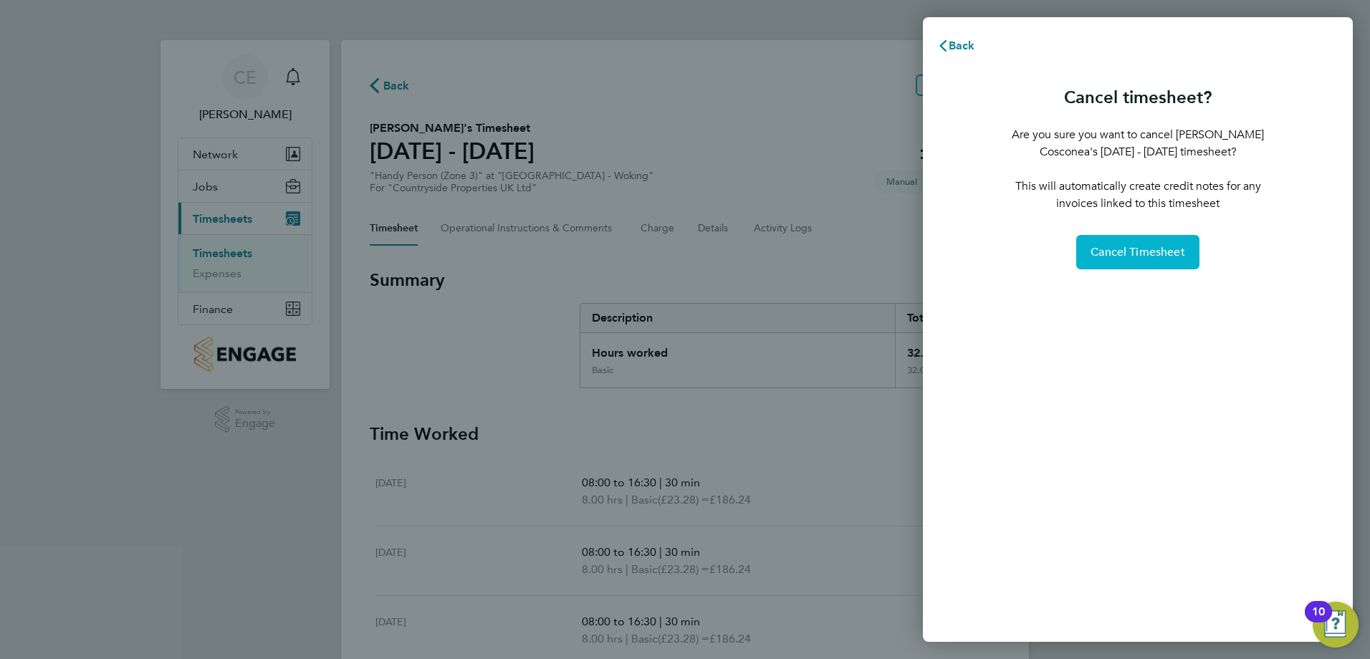
click at [1140, 247] on span "Cancel Timesheet" at bounding box center [1138, 252] width 95 height 14
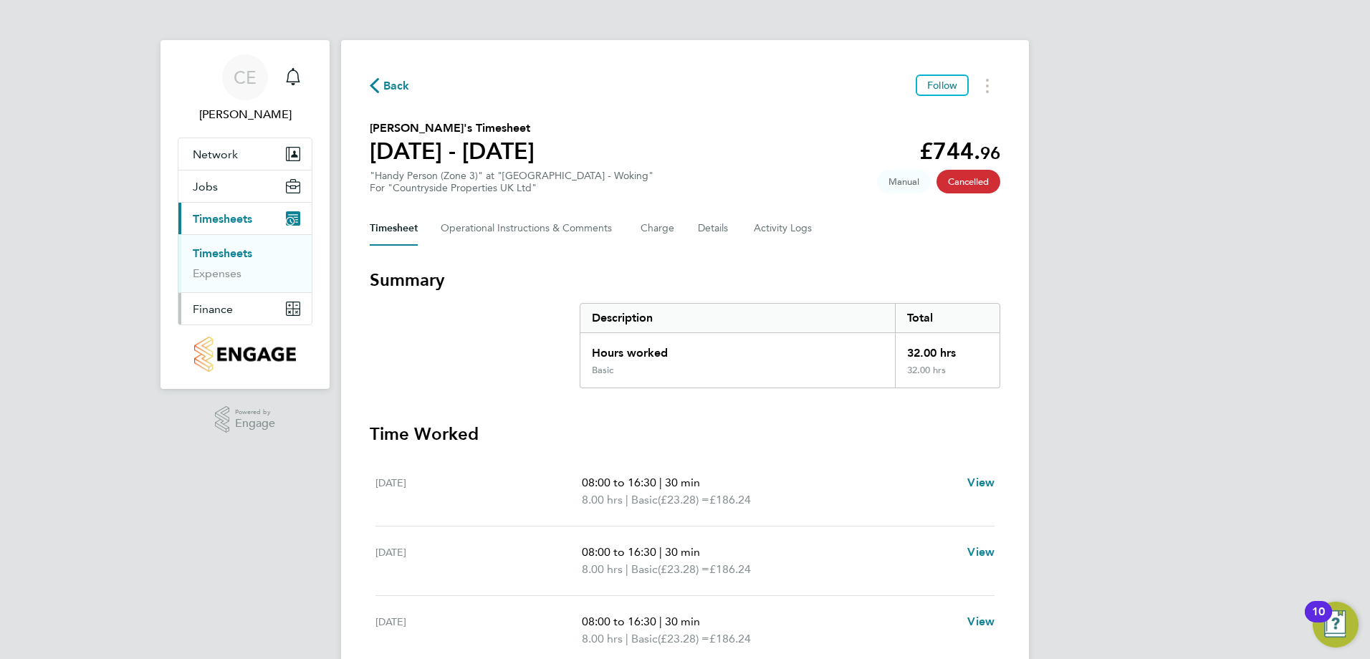
click at [211, 310] on span "Finance" at bounding box center [213, 309] width 40 height 14
click at [196, 312] on span "Finance" at bounding box center [213, 309] width 40 height 14
click at [222, 290] on link "Invoices & Credit Notes" at bounding box center [238, 293] width 90 height 28
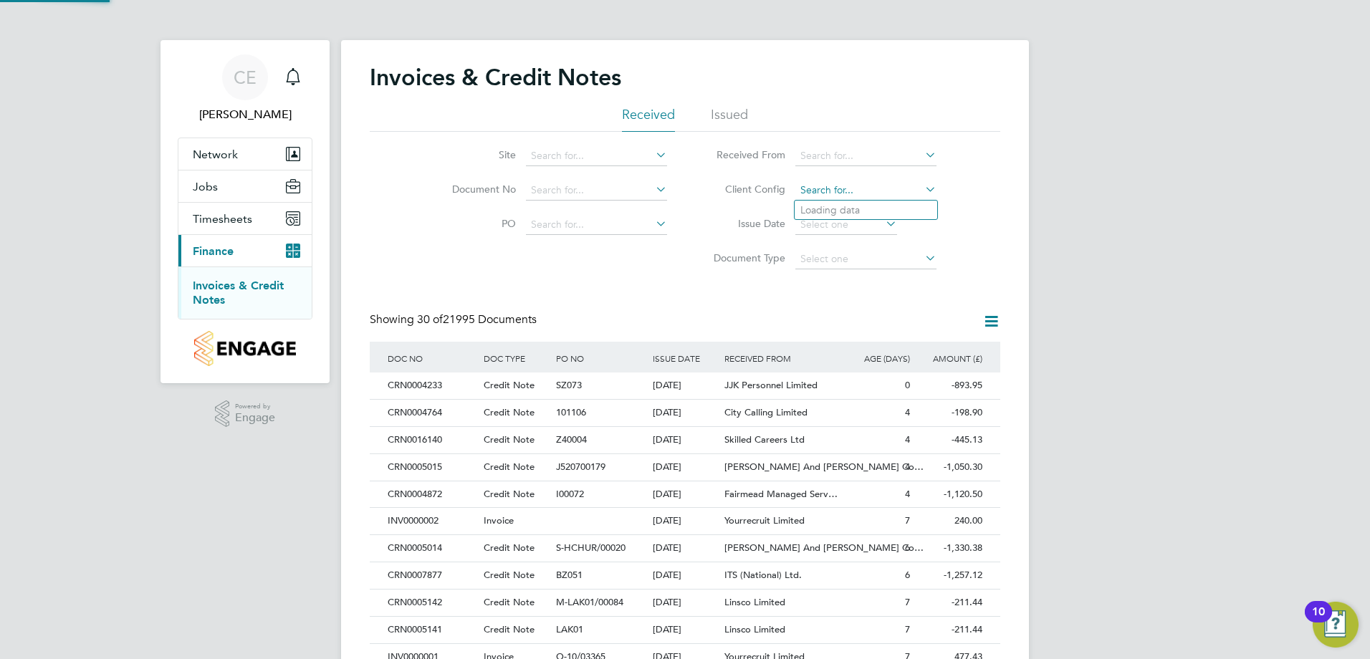
click at [815, 190] on input at bounding box center [866, 191] width 141 height 20
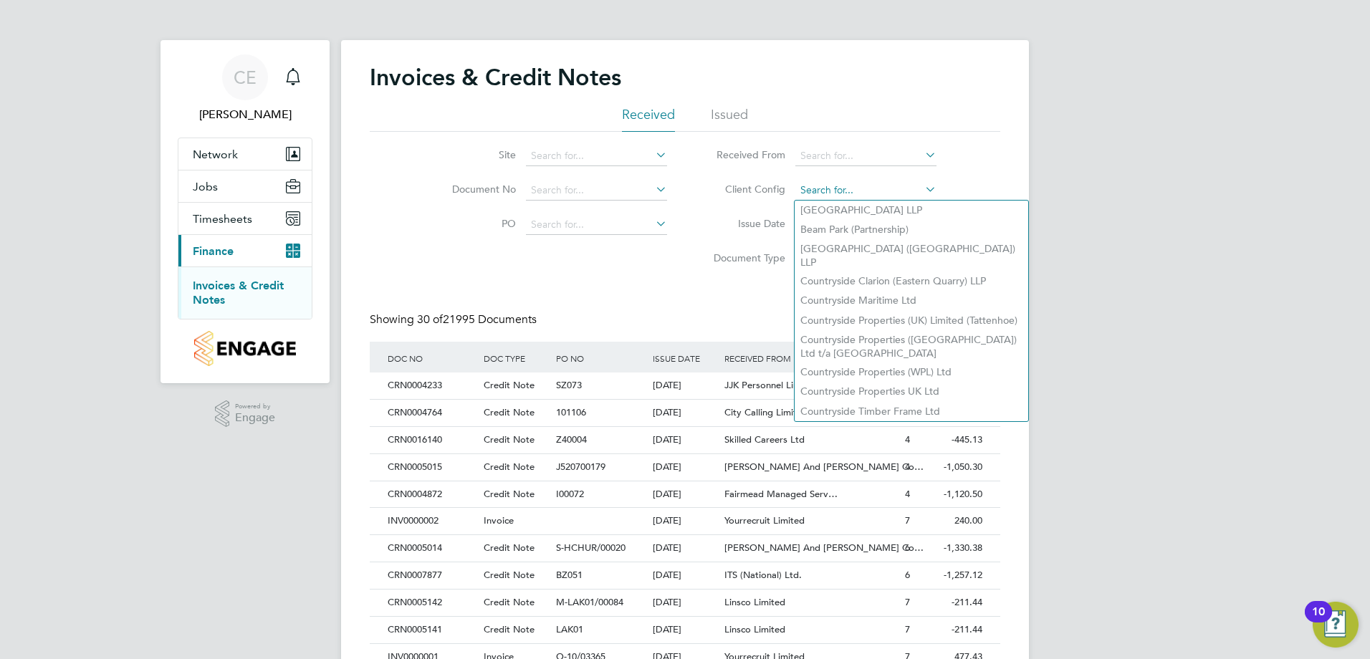
type input "c"
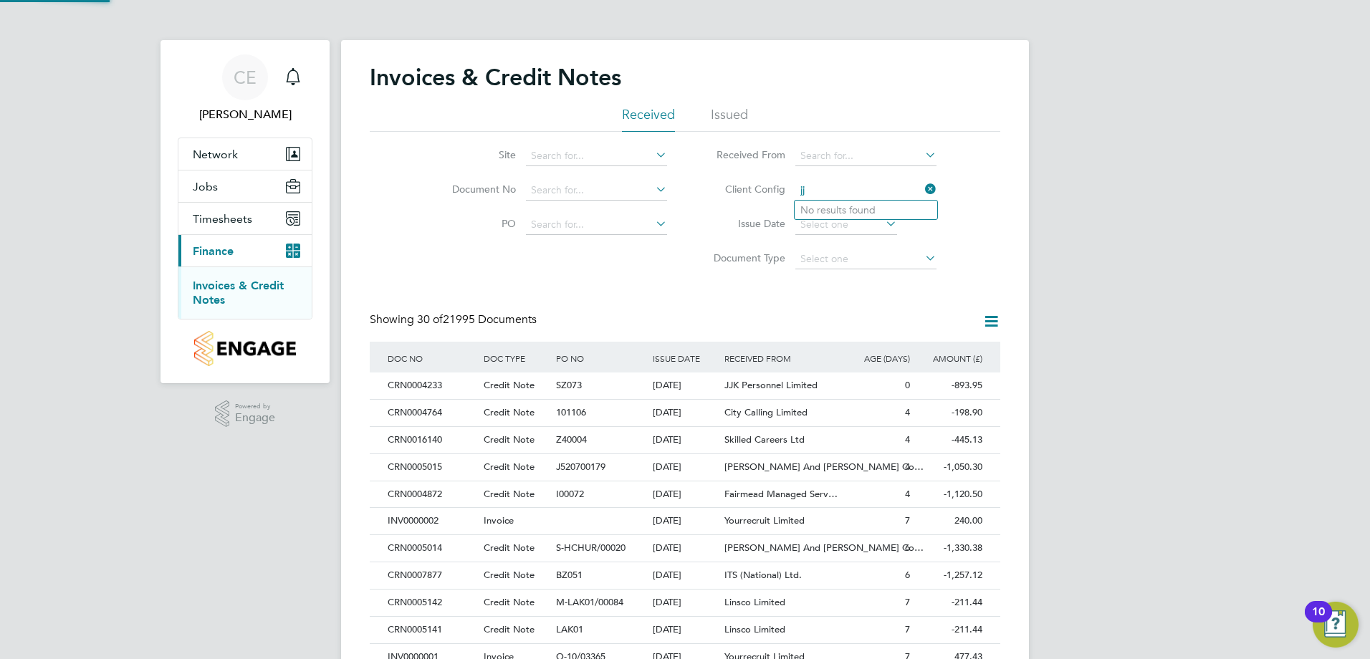
type input "j"
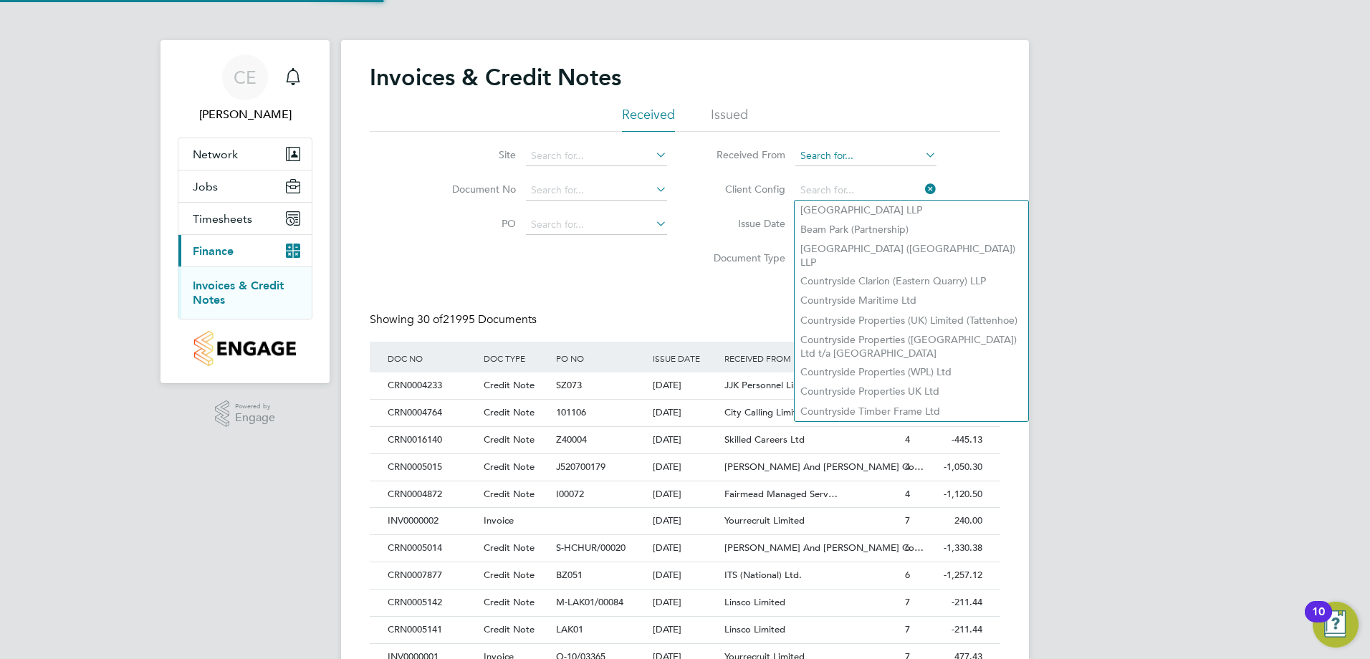
click at [844, 152] on input at bounding box center [866, 156] width 141 height 20
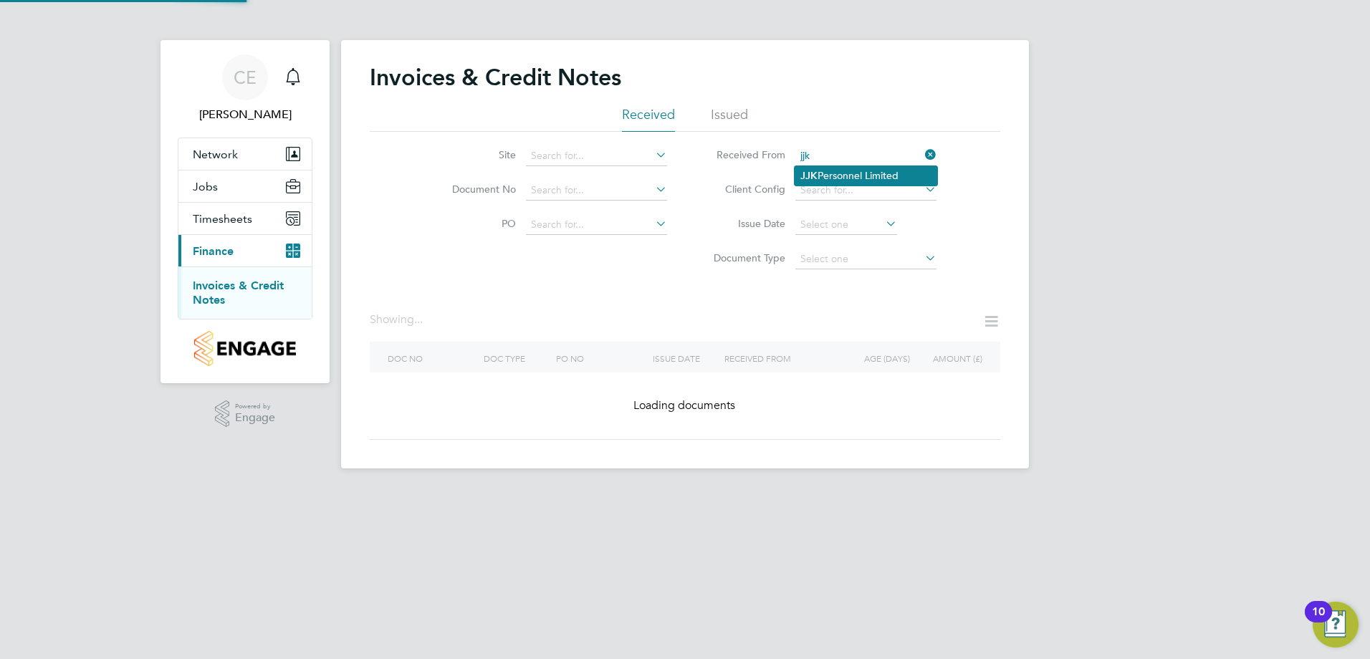
click at [865, 173] on li "JJK Personnel Limited" at bounding box center [866, 175] width 143 height 19
type input "JJK Personnel Limited"
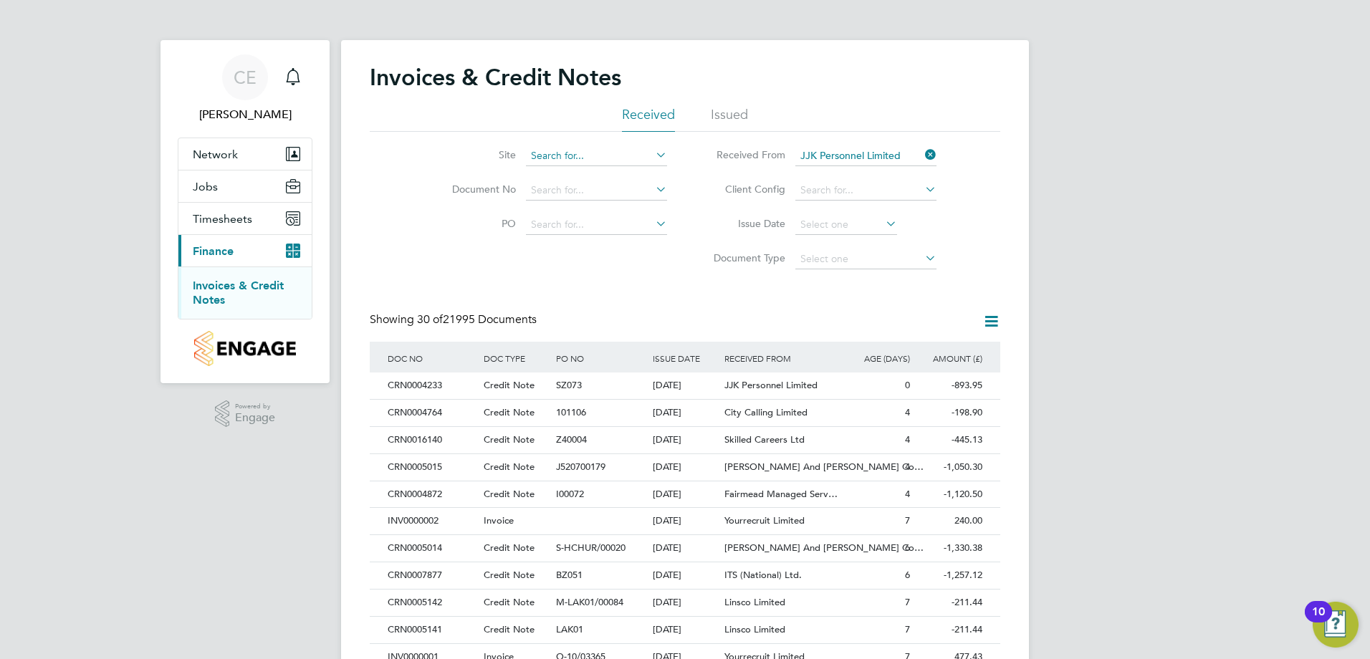
click at [553, 153] on input at bounding box center [596, 156] width 141 height 20
click at [577, 167] on li "Portugal Road - Woking" at bounding box center [616, 175] width 183 height 19
type input "[GEOGRAPHIC_DATA] - Woking"
